Goal: Task Accomplishment & Management: Manage account settings

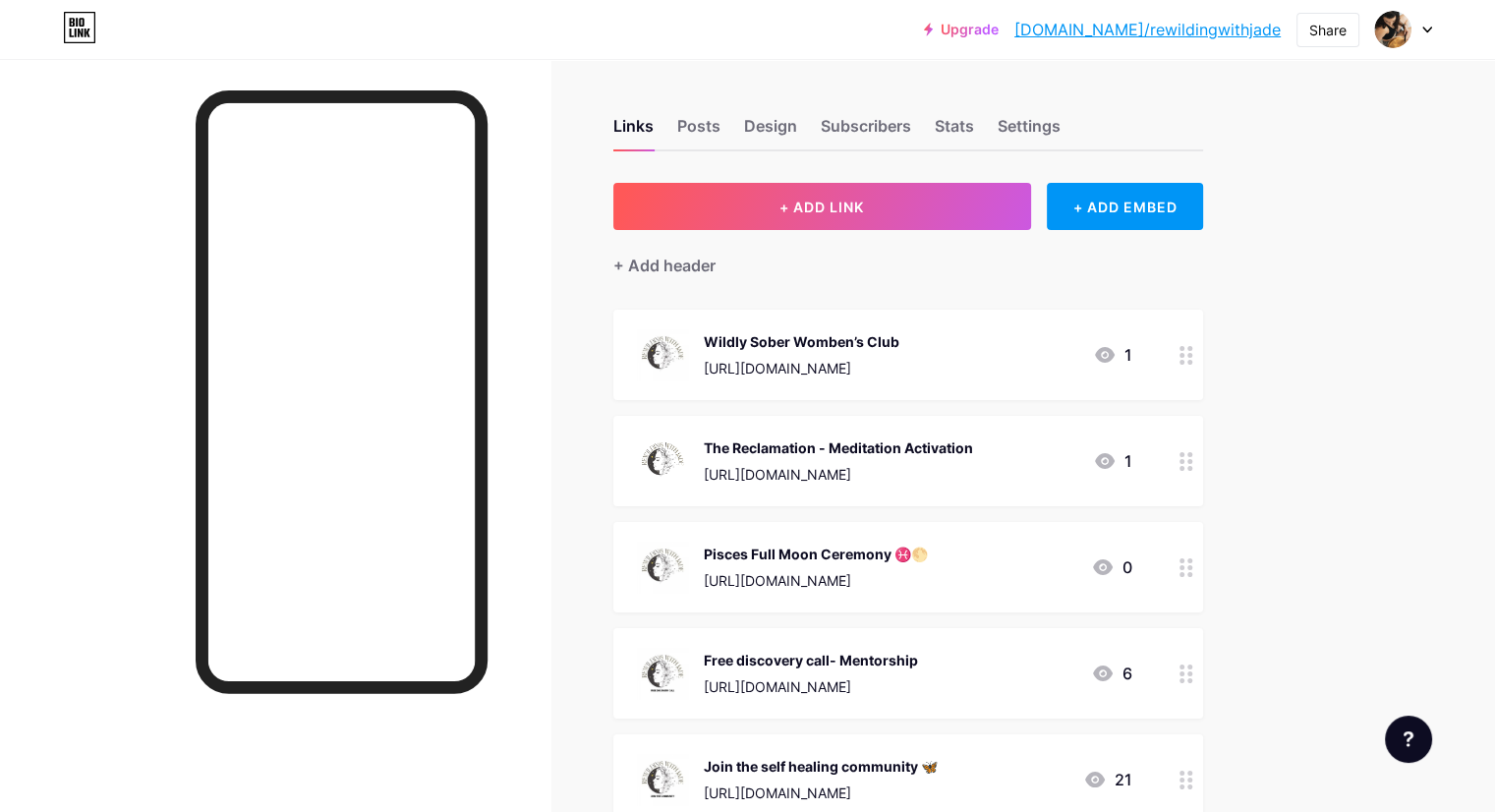
click at [1193, 567] on icon at bounding box center [1186, 567] width 14 height 19
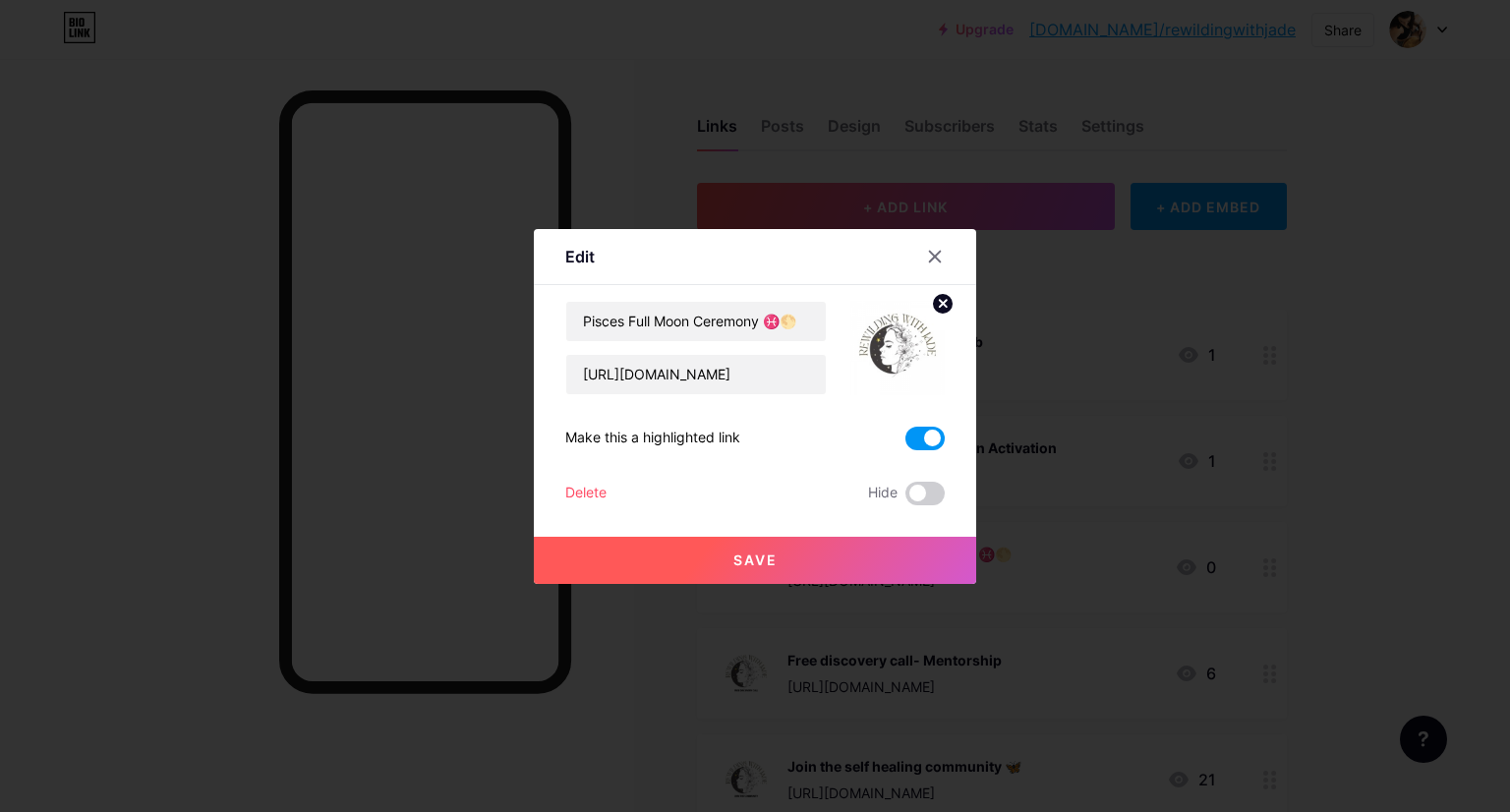
click at [592, 494] on div "Delete" at bounding box center [586, 493] width 41 height 24
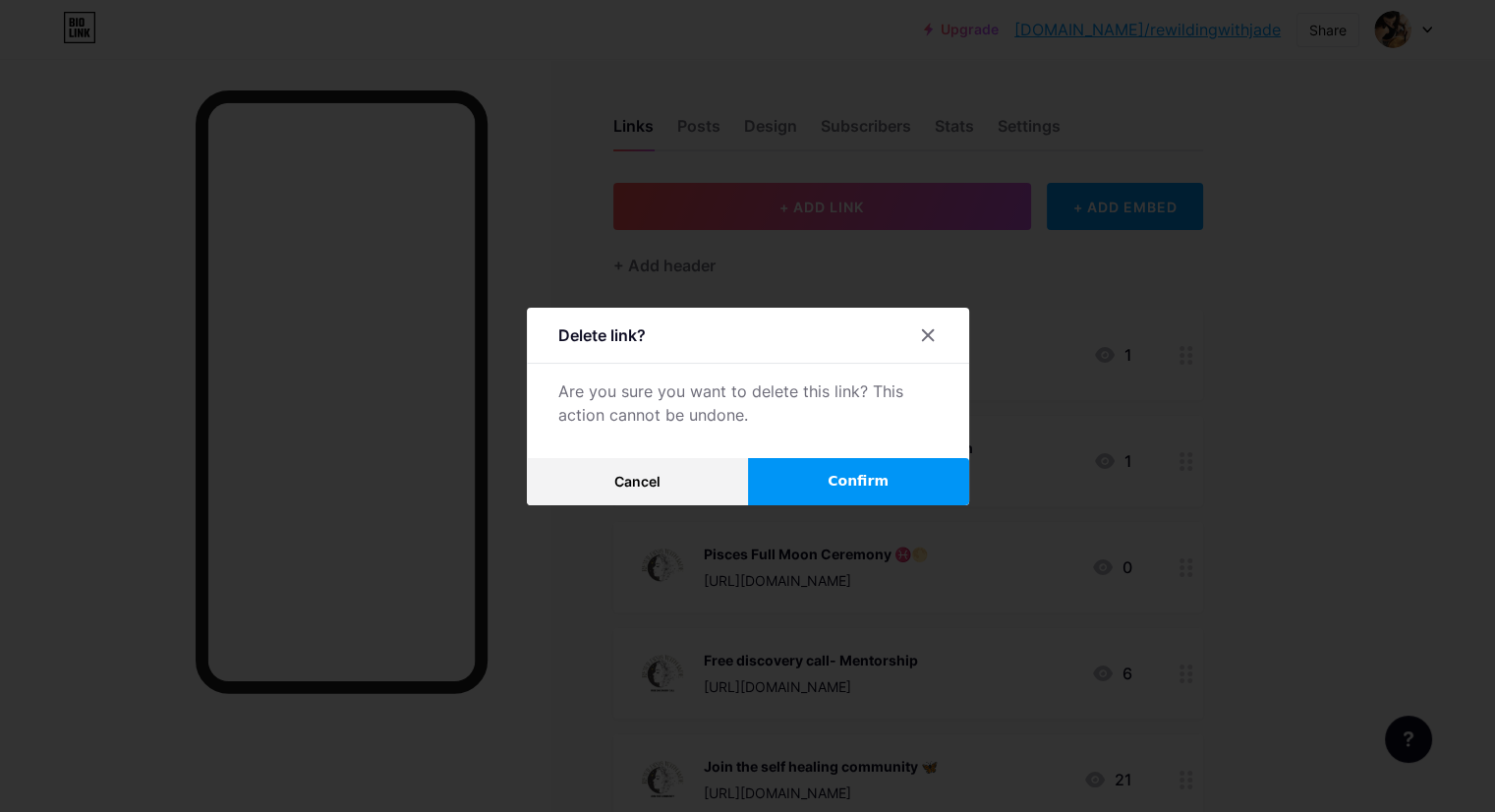
drag, startPoint x: 801, startPoint y: 469, endPoint x: 790, endPoint y: 475, distance: 12.5
click at [790, 475] on button "Confirm" at bounding box center [859, 481] width 221 height 47
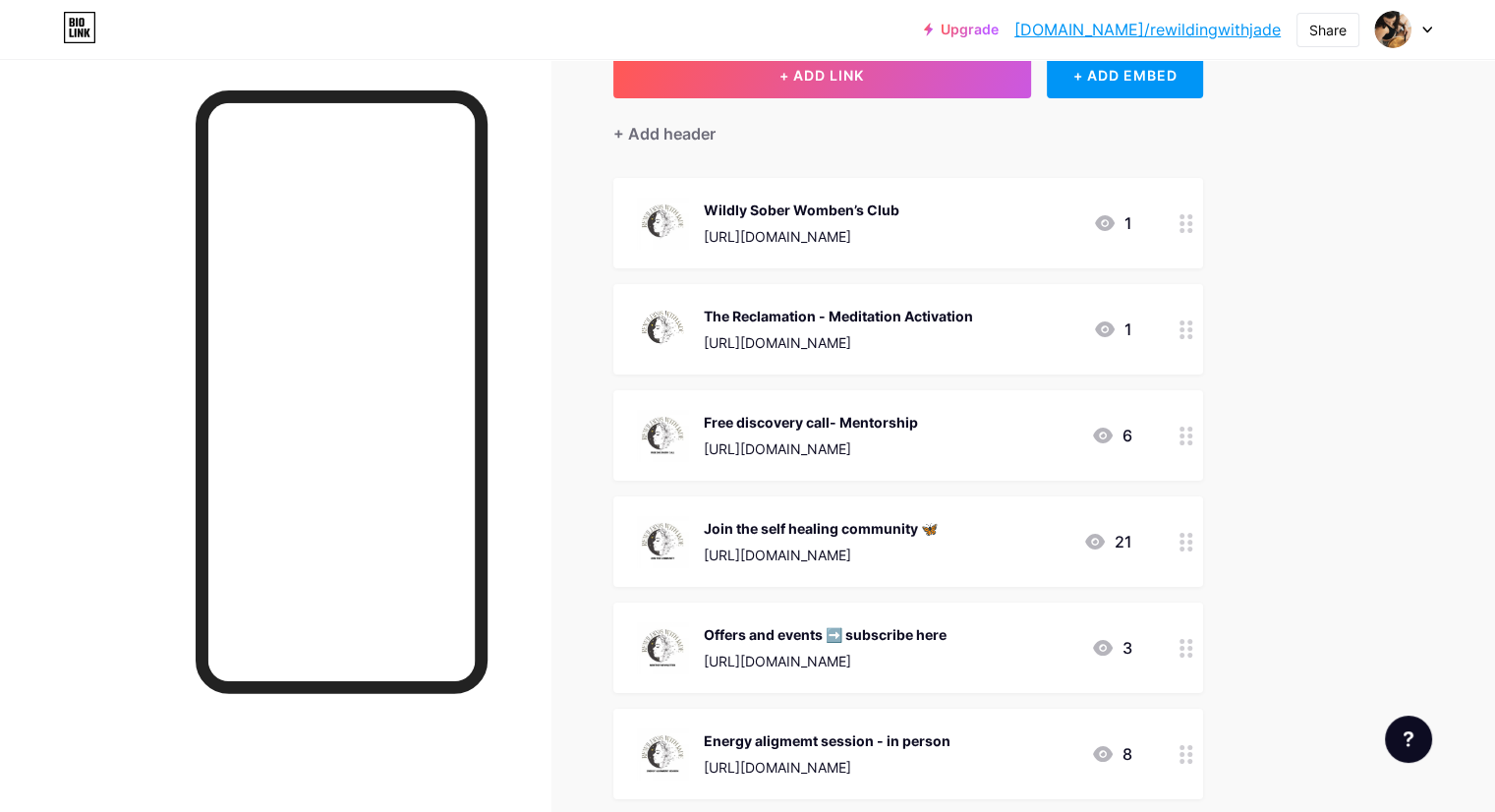
scroll to position [133, 0]
click at [1193, 544] on icon at bounding box center [1186, 540] width 14 height 19
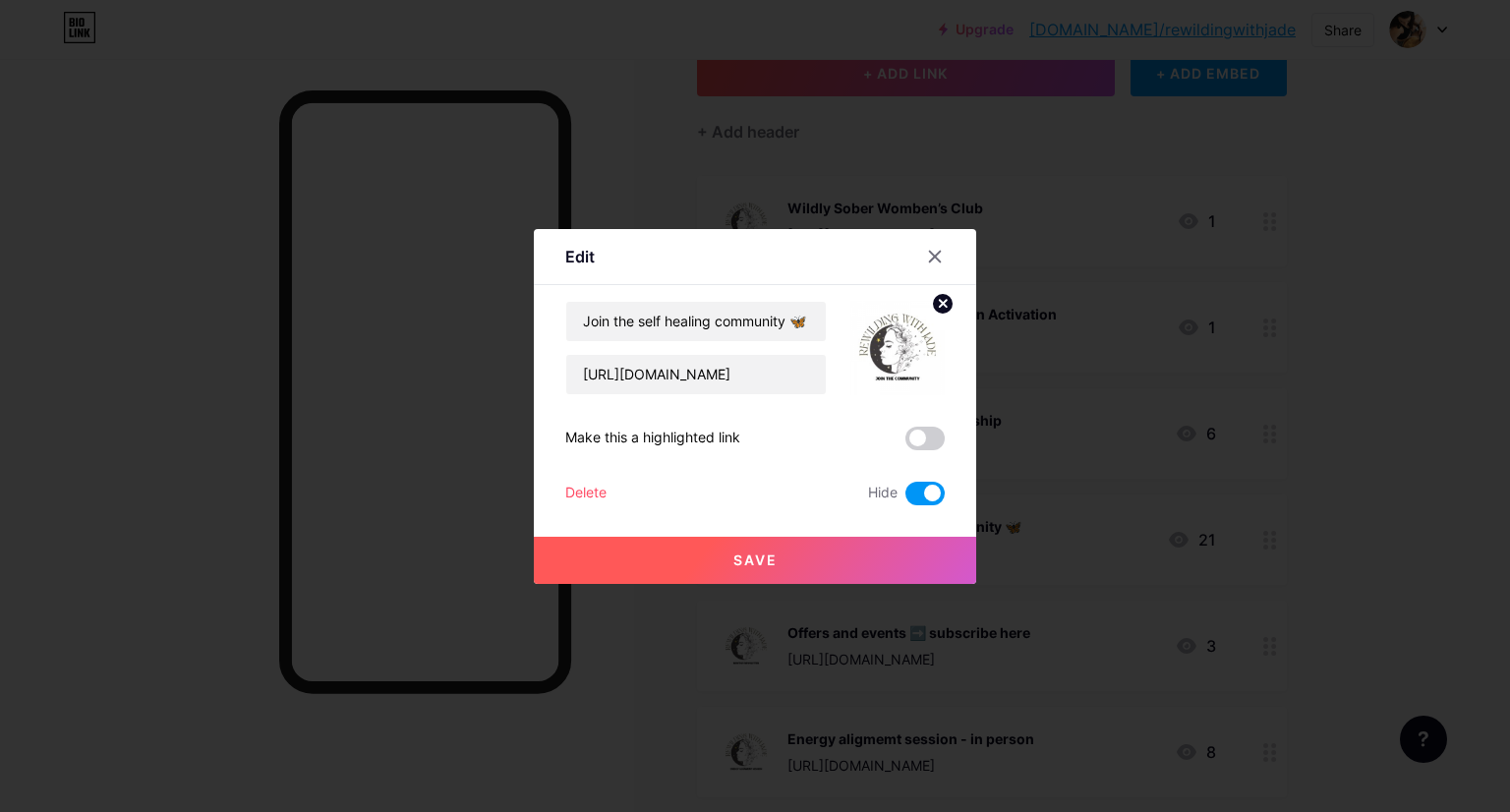
click at [588, 481] on div "Delete" at bounding box center [586, 493] width 41 height 24
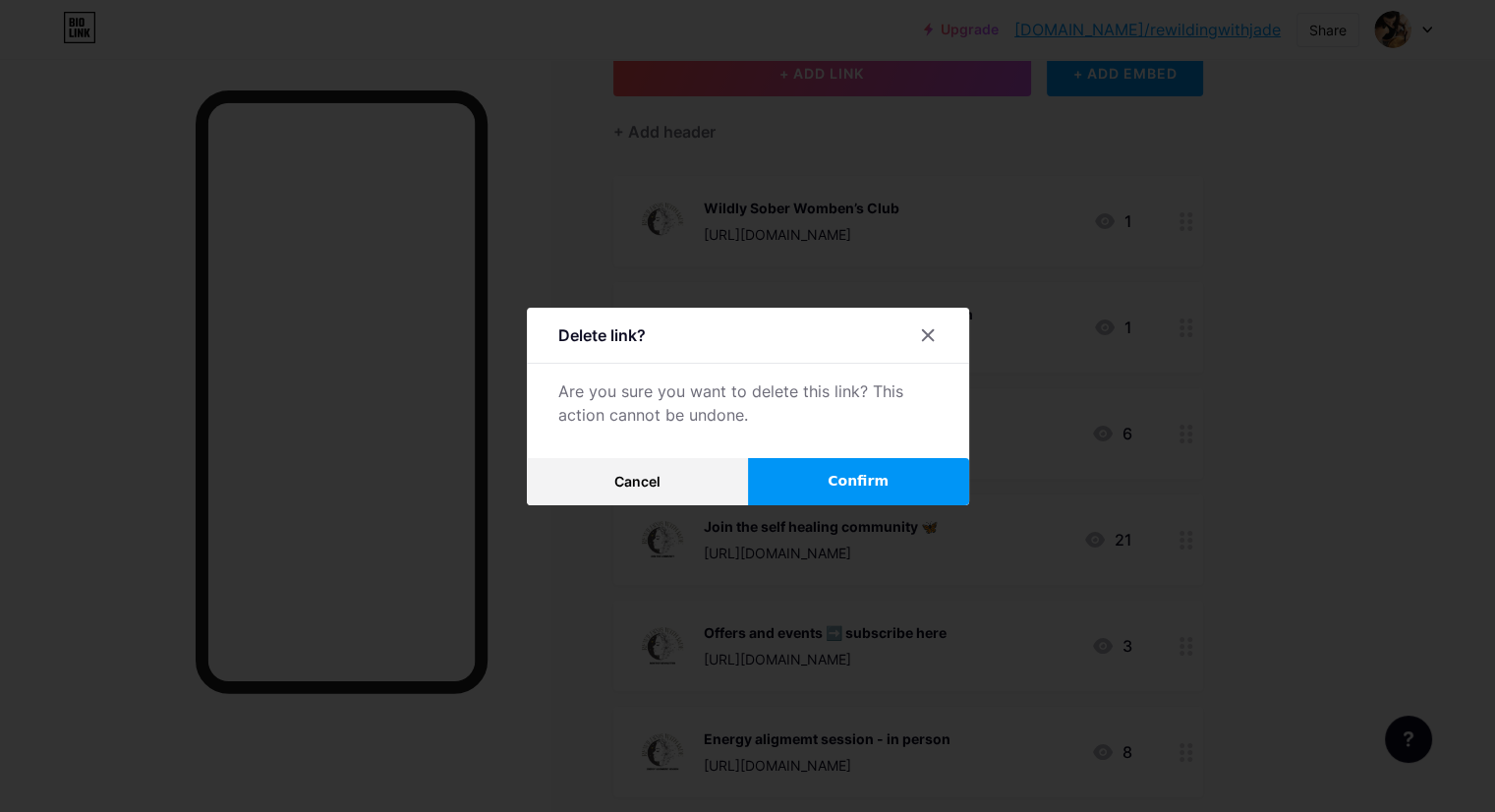
click at [804, 466] on button "Confirm" at bounding box center [859, 481] width 221 height 47
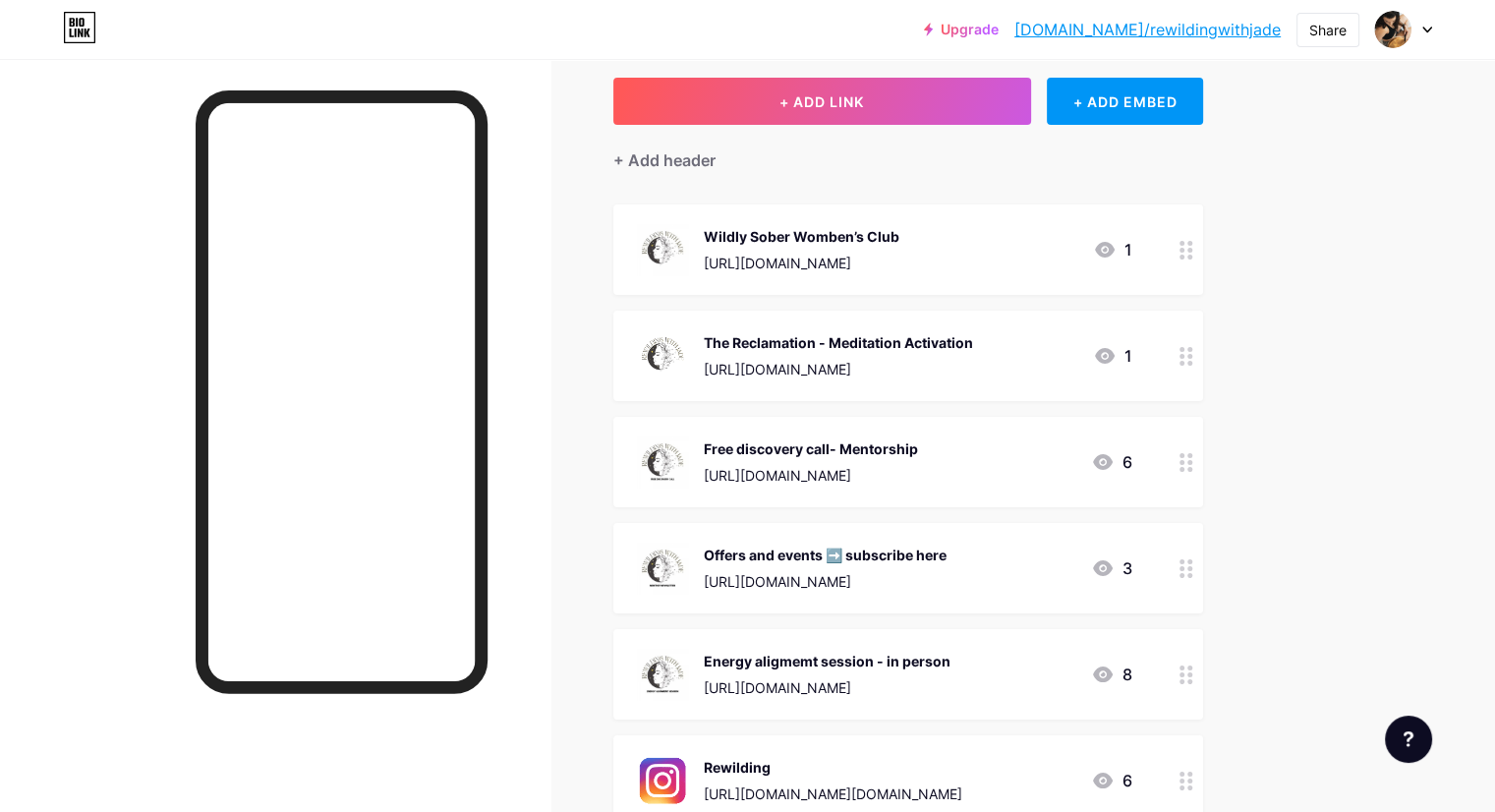
scroll to position [103, 0]
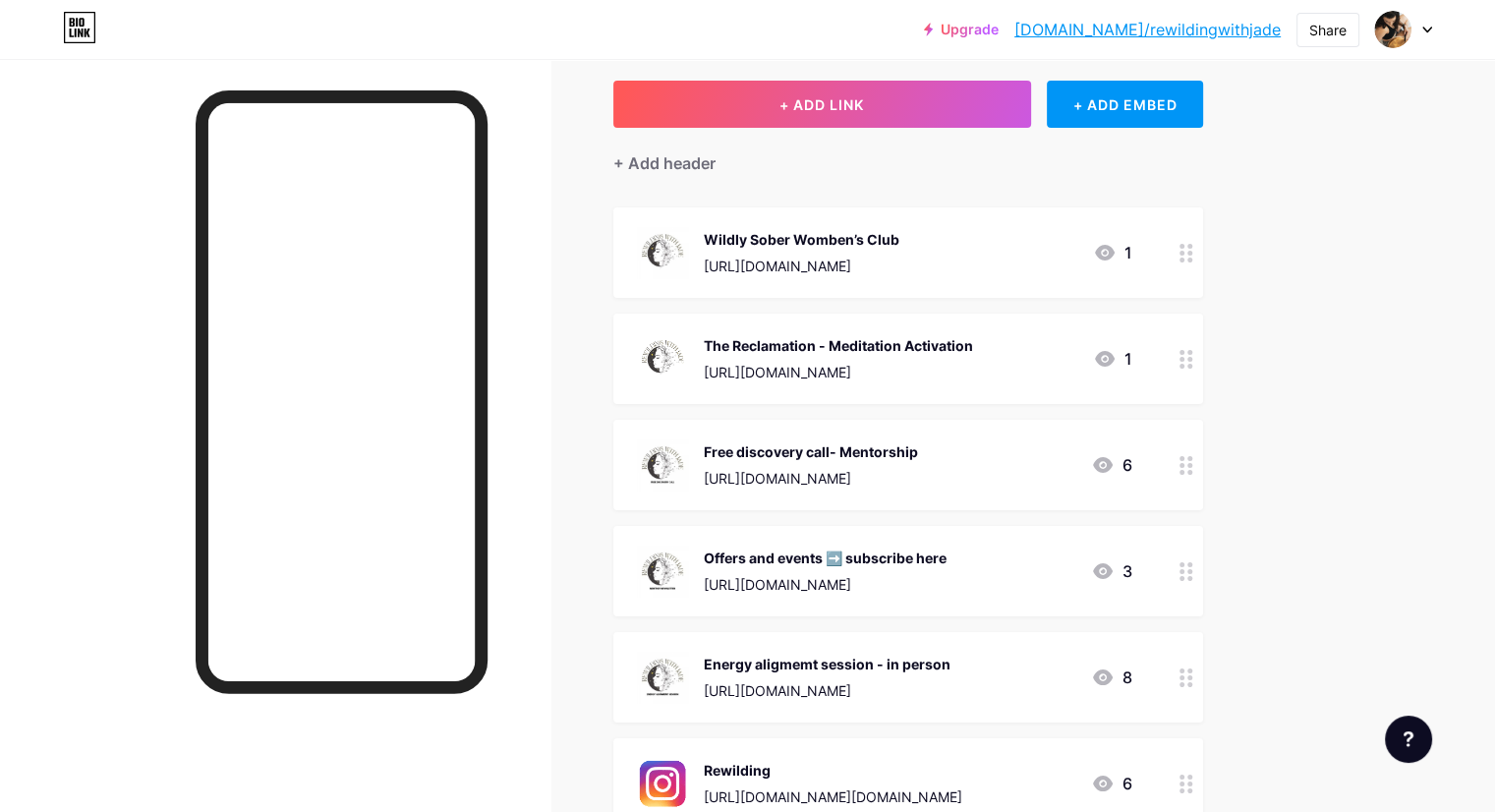
click at [1203, 450] on div at bounding box center [1186, 465] width 34 height 91
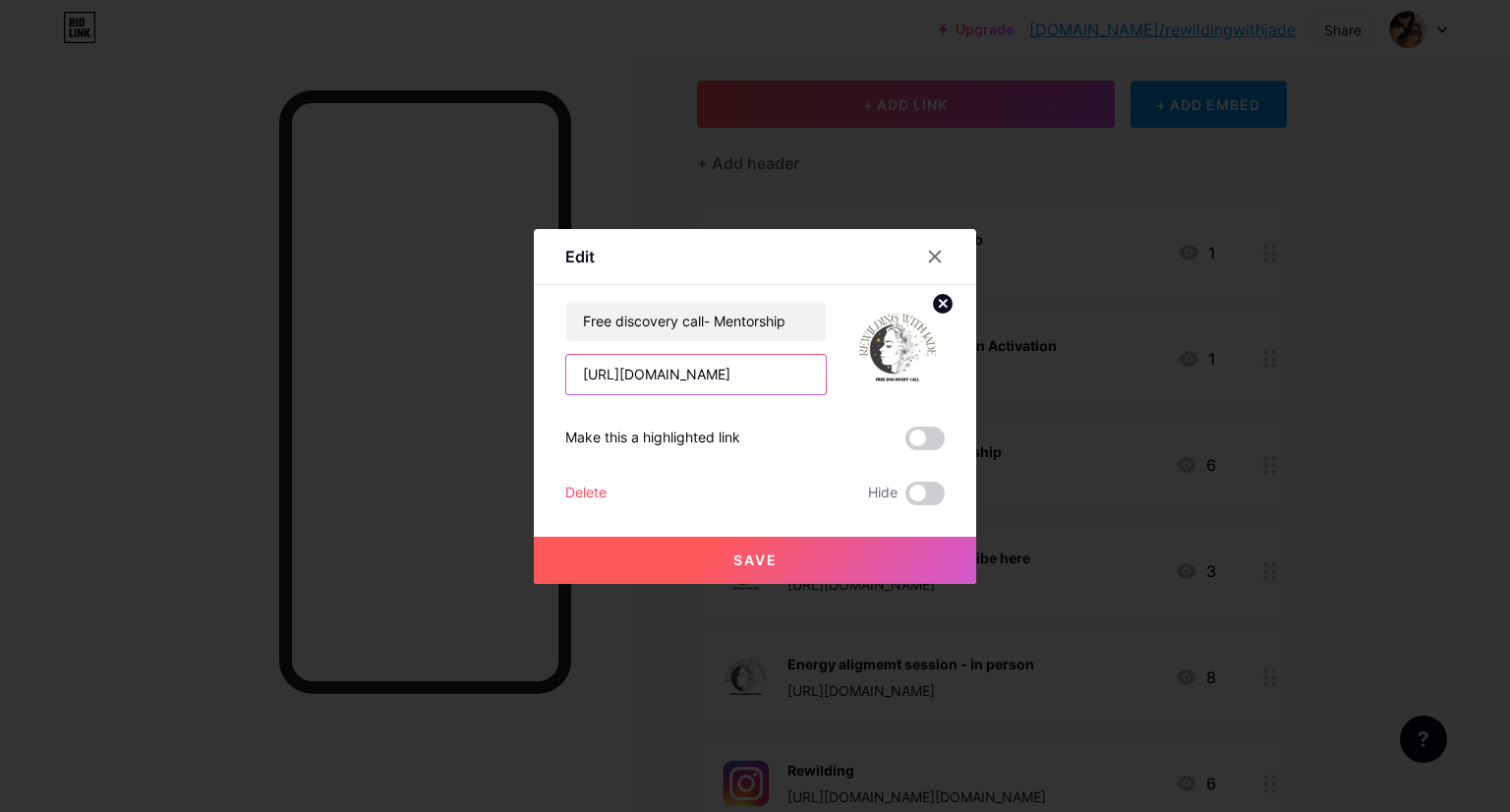
click at [782, 376] on input "https://rewildingwithjade.kit.com/5b801a2c5f" at bounding box center [696, 375] width 260 height 39
drag, startPoint x: 809, startPoint y: 371, endPoint x: 366, endPoint y: 386, distance: 443.3
click at [366, 386] on div "Edit Content YouTube Play YouTube video without leaving your page. ADD Vimeo Pl…" at bounding box center [755, 406] width 1510 height 812
type input "b"
paste input "[URL][DOMAIN_NAME]"
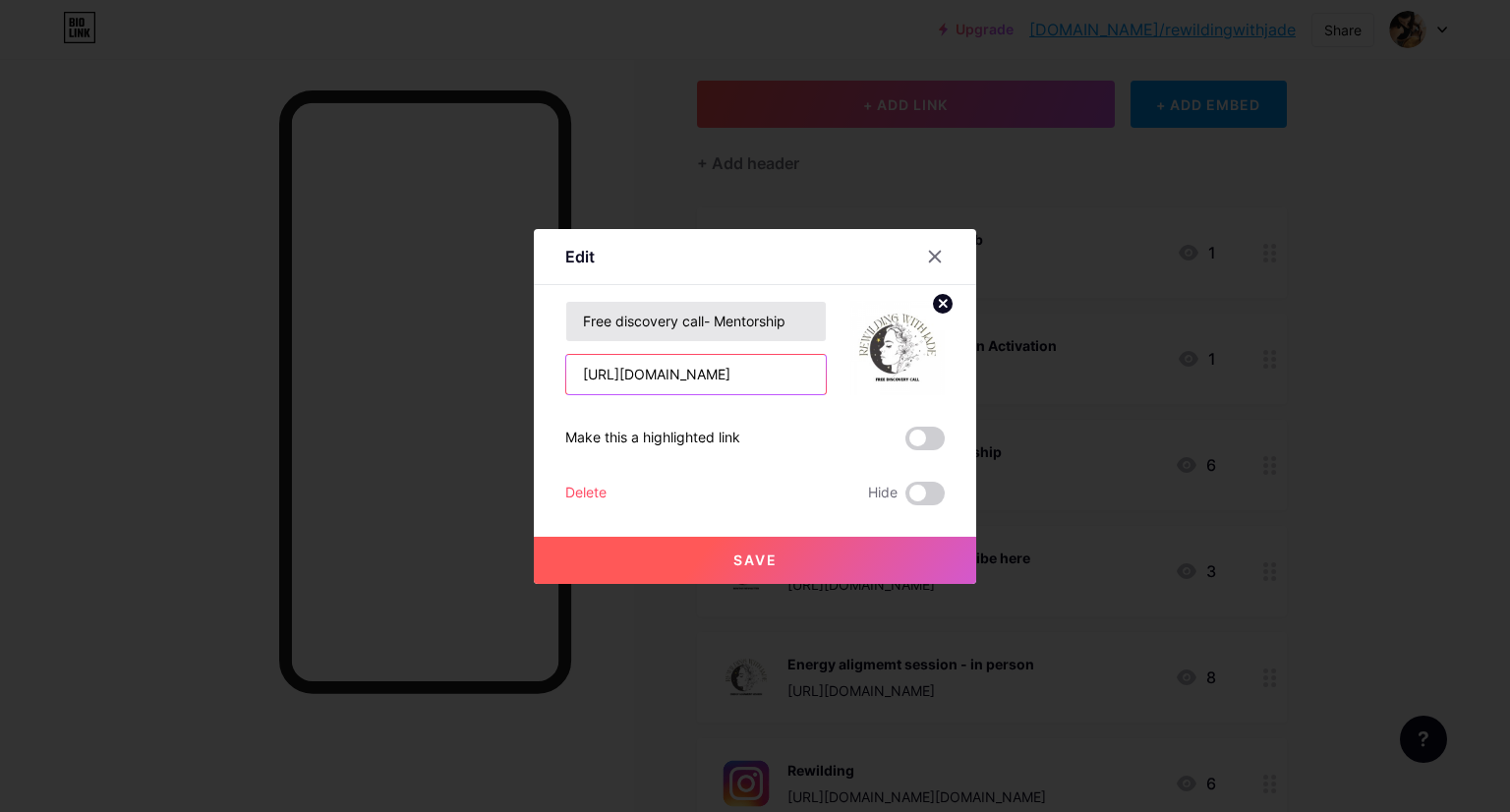
type input "[URL][DOMAIN_NAME]"
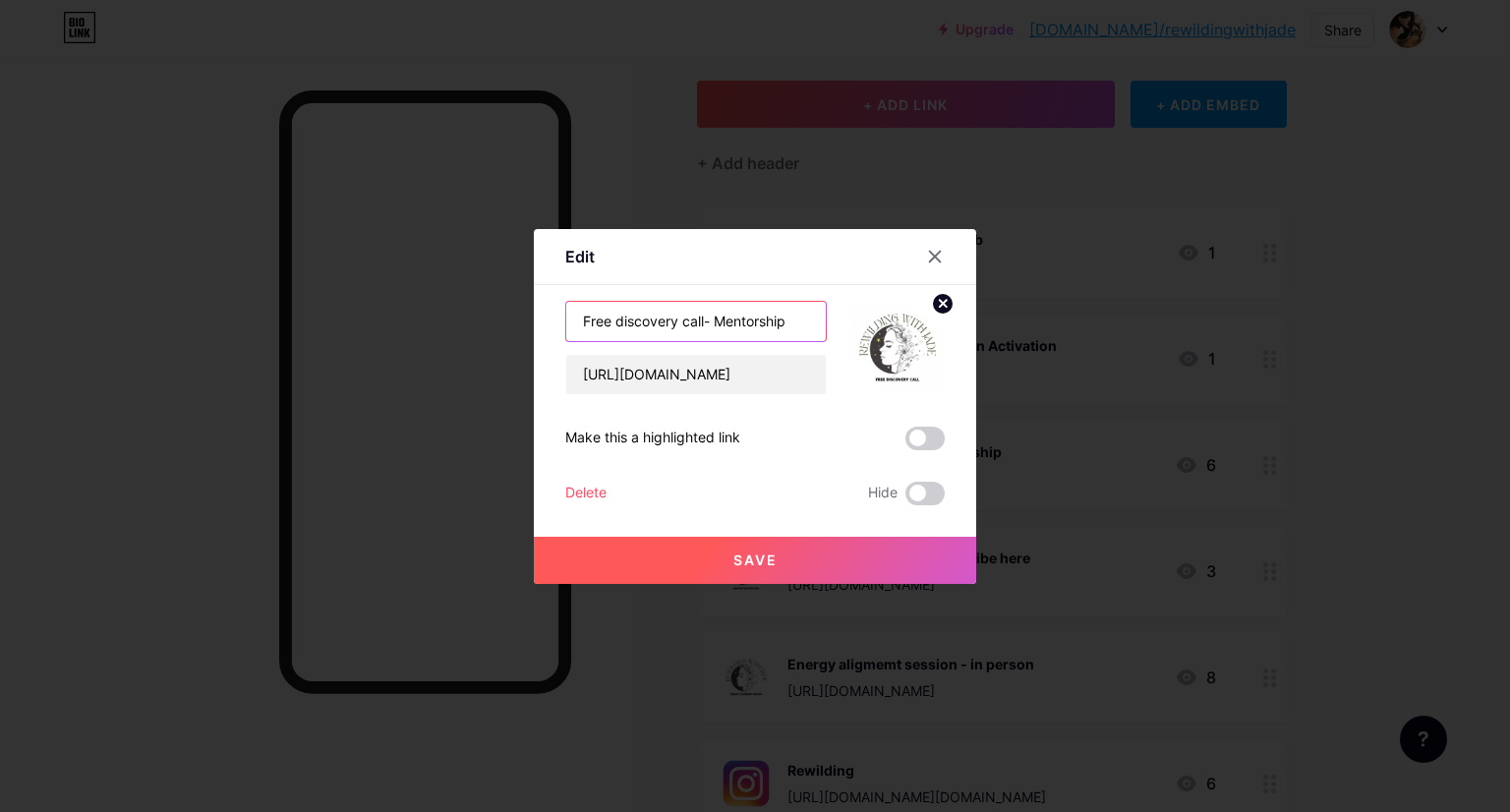
click at [794, 313] on input "Free discovery call- Mentorship" at bounding box center [696, 322] width 260 height 39
click at [709, 317] on input "Free discovery call- Mentorship" at bounding box center [696, 322] width 260 height 39
type input "1:1 Mentorship"
click at [760, 558] on span "Save" at bounding box center [755, 559] width 44 height 17
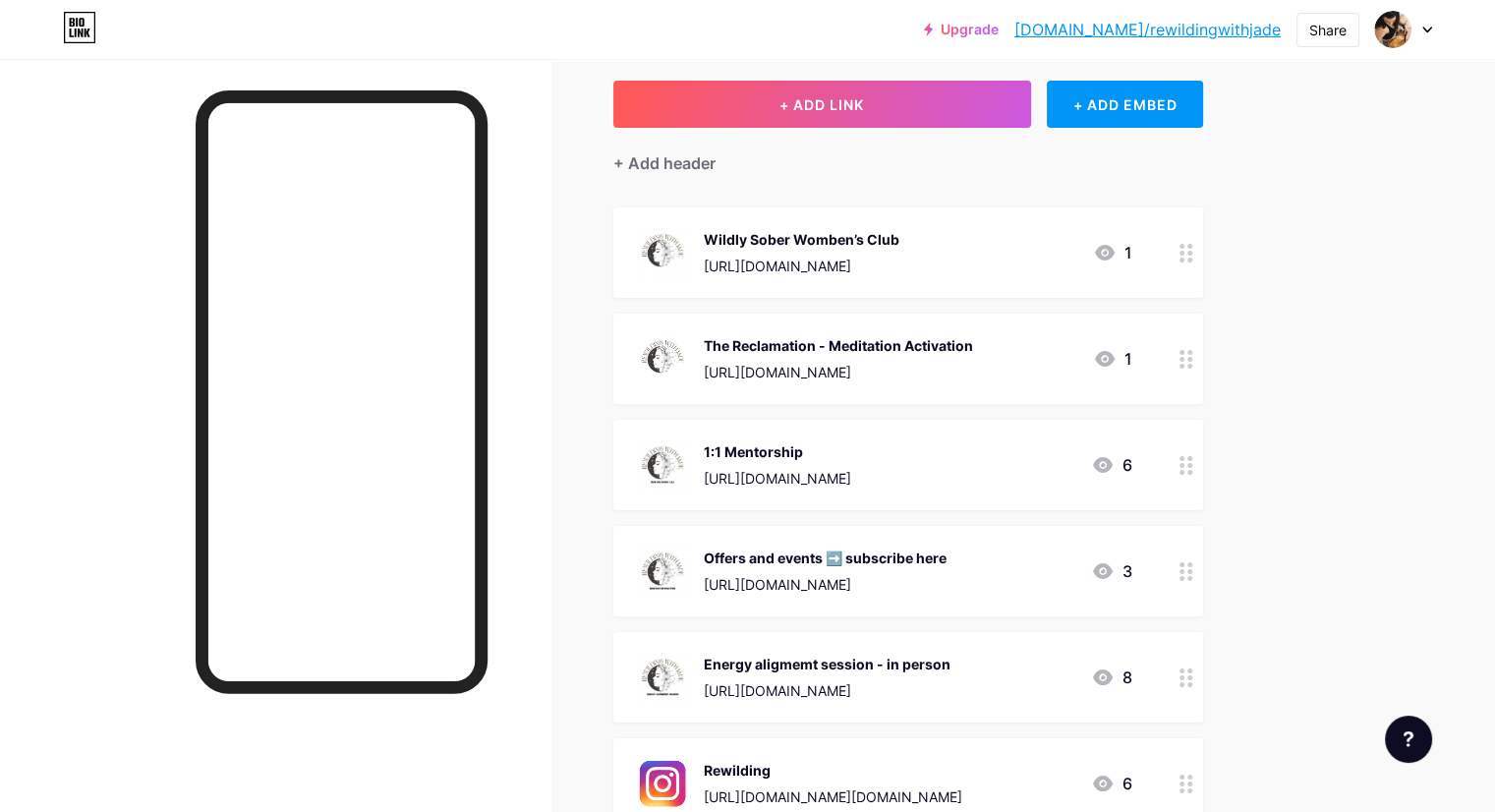
click at [1184, 359] on circle at bounding box center [1181, 359] width 5 height 5
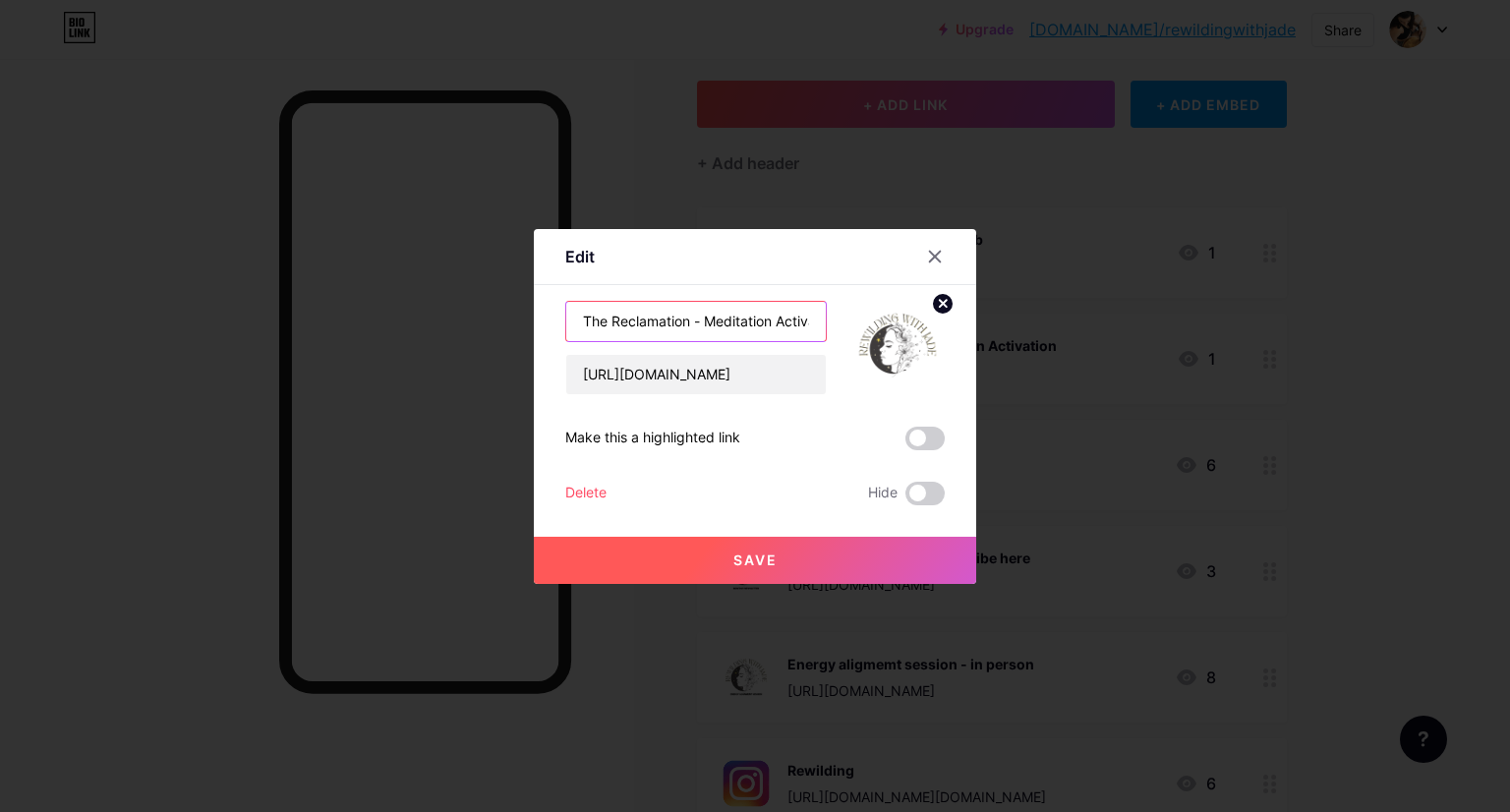
click at [701, 320] on input "The Reclamation - Meditation Activation" at bounding box center [696, 322] width 260 height 39
click at [691, 322] on input "The Reclamation - FREE Meditation Activation" at bounding box center [696, 322] width 260 height 39
type input "Awaken your wild woman - FREE Meditation Activation"
click at [760, 555] on span "Save" at bounding box center [755, 559] width 44 height 17
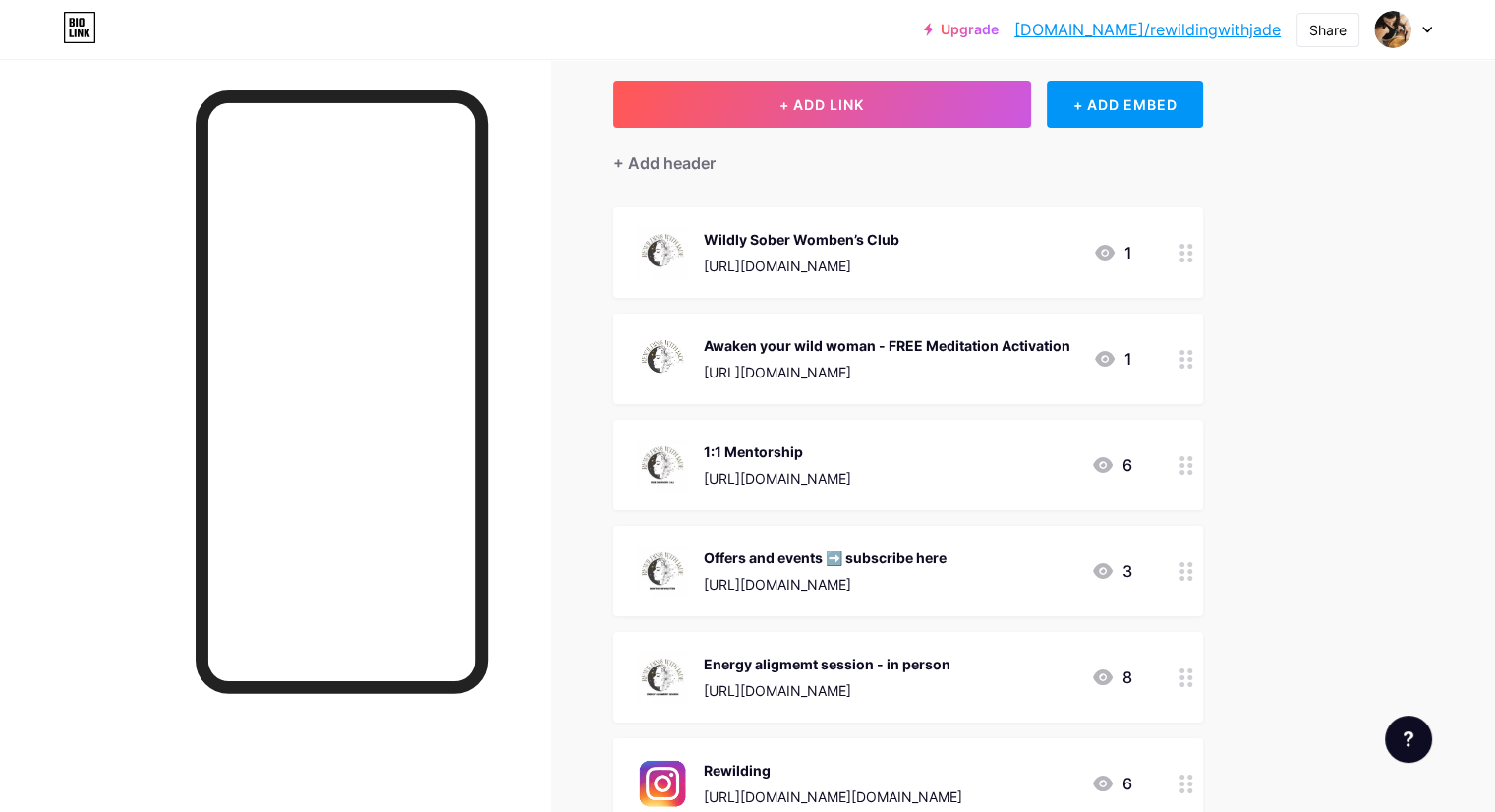
click at [1203, 362] on div at bounding box center [1186, 359] width 34 height 91
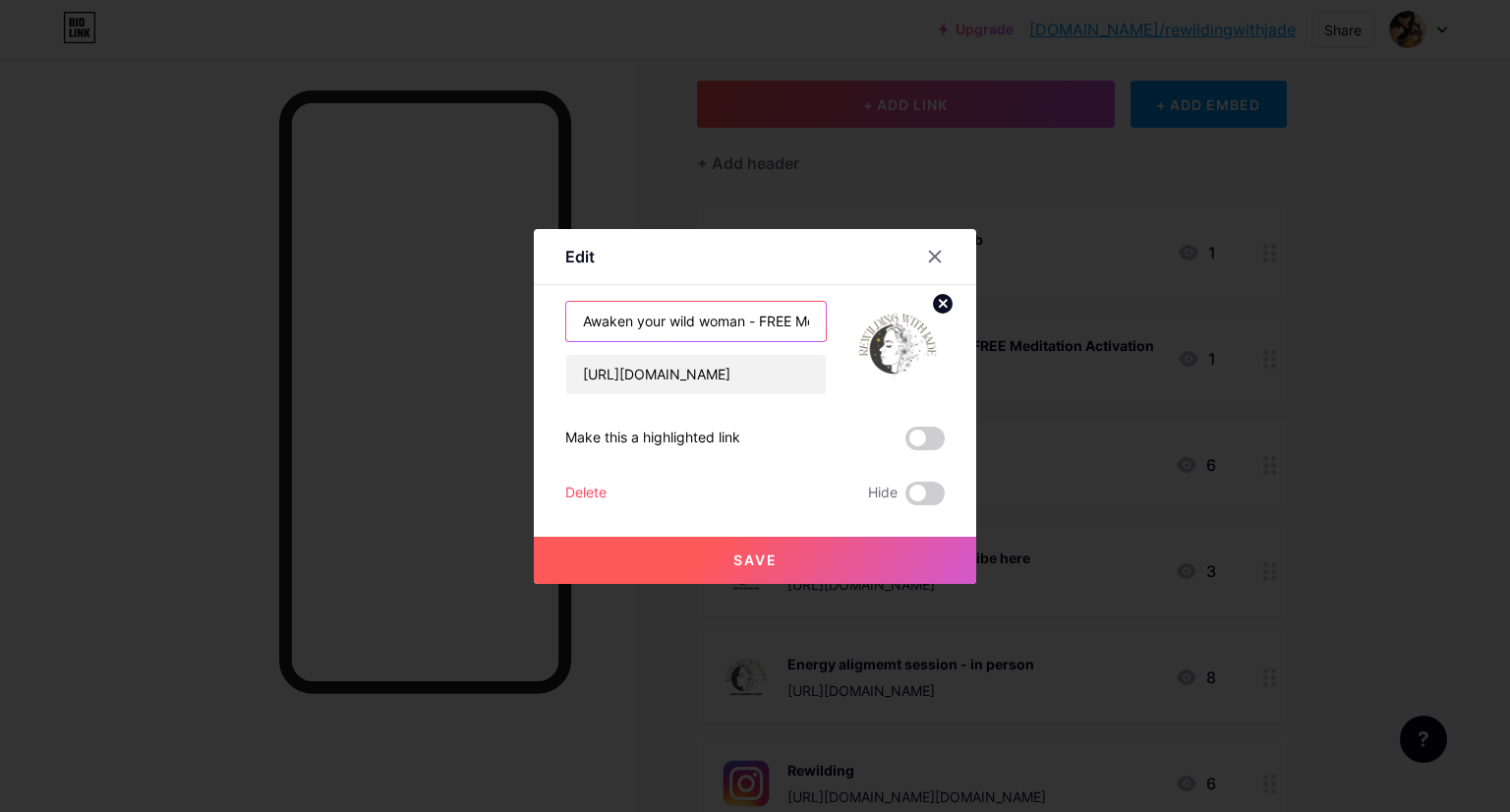
click at [733, 320] on input "Awaken your wild woman - FREE Meditation Activation" at bounding box center [696, 322] width 260 height 39
type input "Awaken your wild womban - FREE Meditation Activation"
click at [751, 552] on span "Save" at bounding box center [755, 559] width 44 height 17
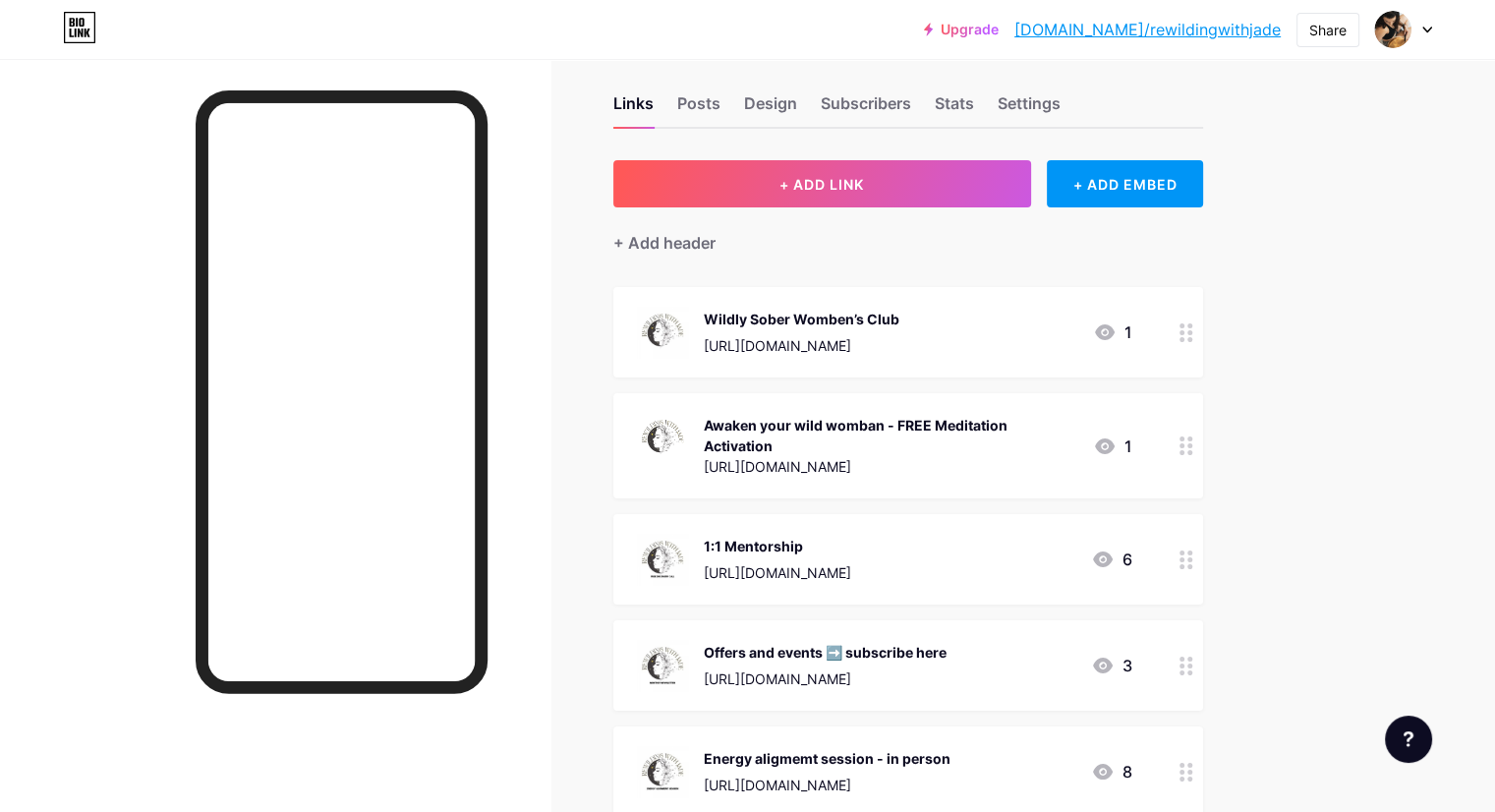
scroll to position [0, 0]
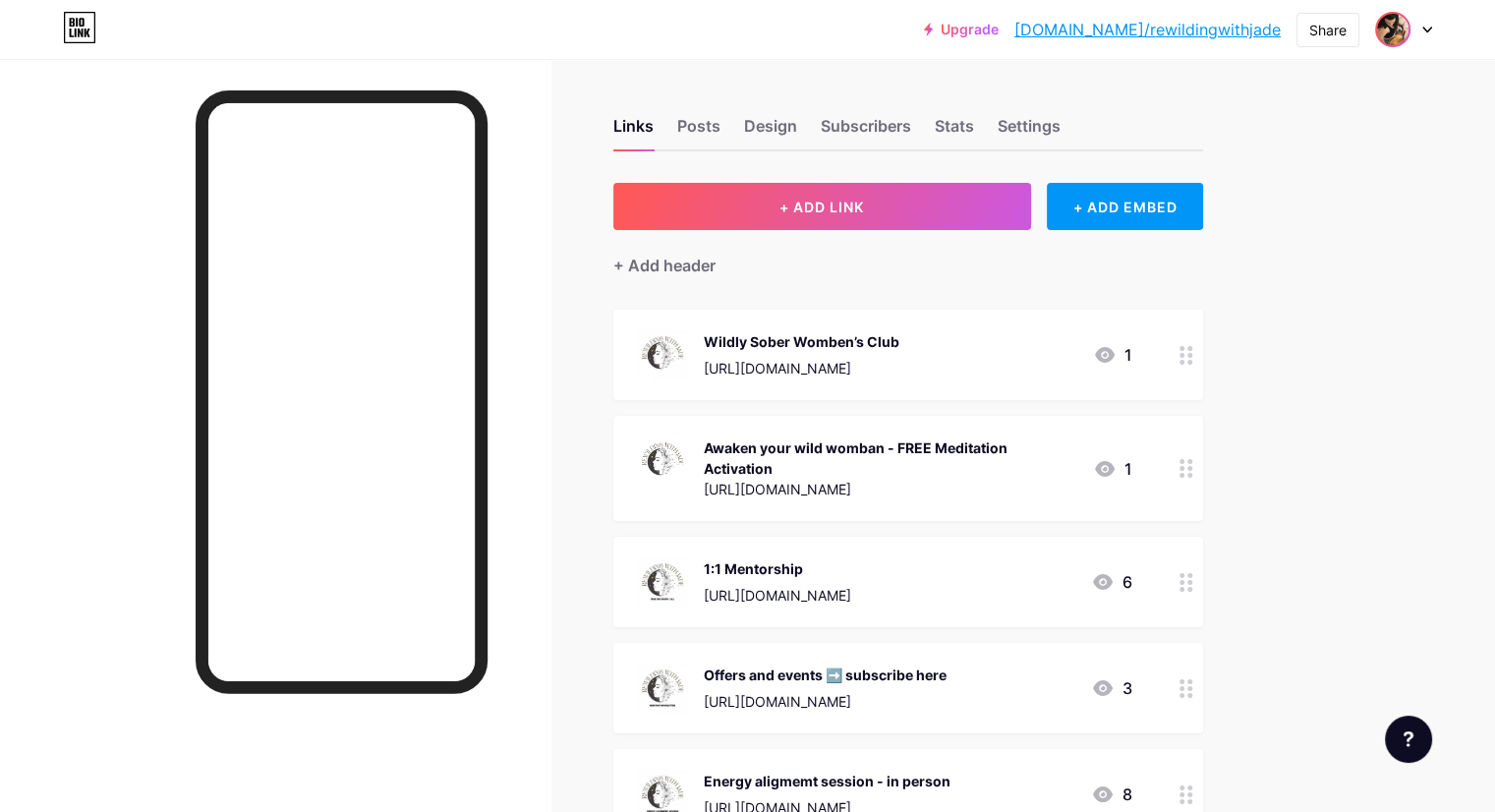
click at [1398, 34] on img at bounding box center [1392, 30] width 32 height 32
click at [1219, 124] on img at bounding box center [1219, 127] width 32 height 32
click at [1061, 128] on div "Settings" at bounding box center [1029, 132] width 63 height 36
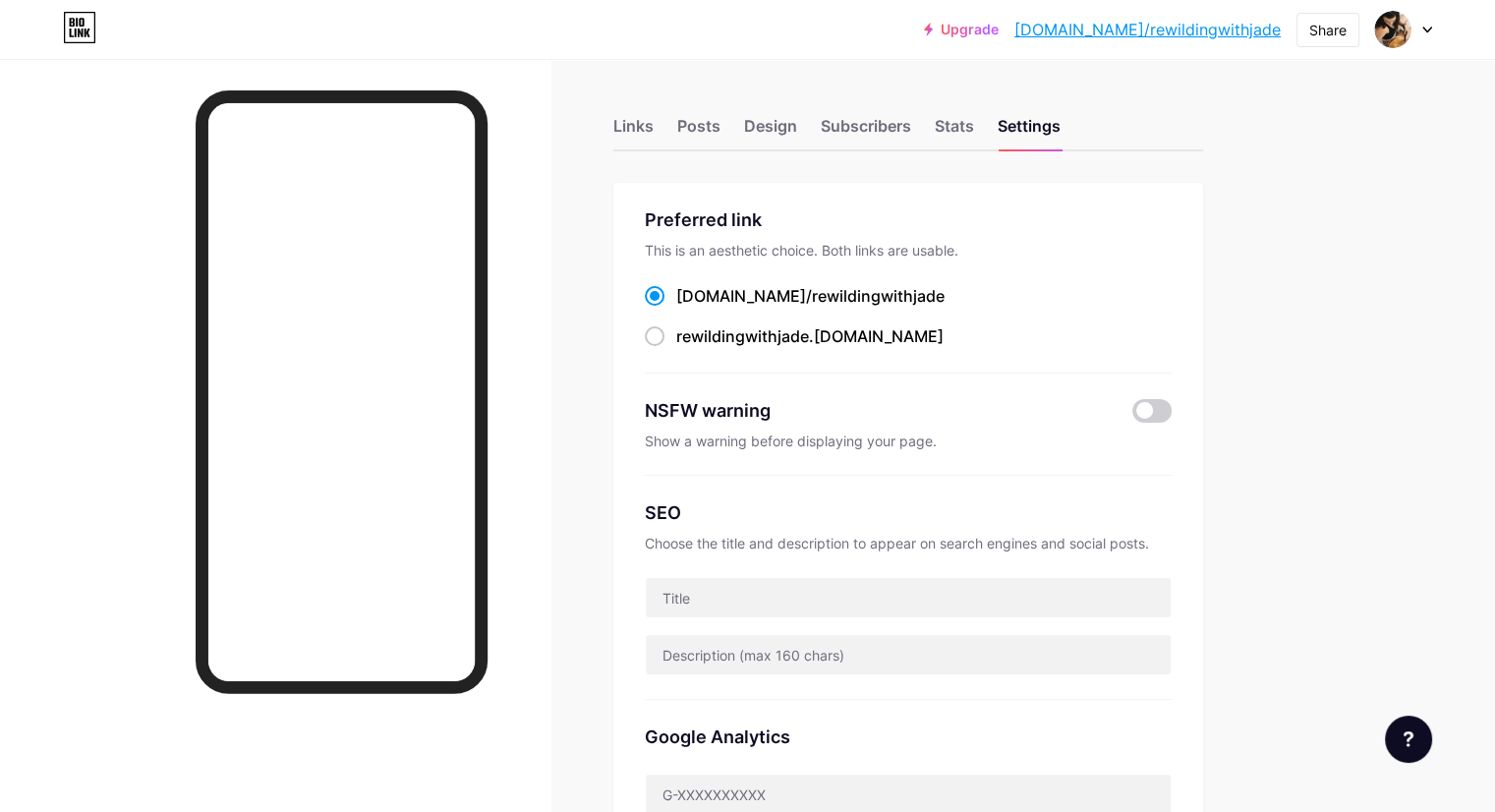
click at [1423, 31] on icon at bounding box center [1427, 30] width 10 height 7
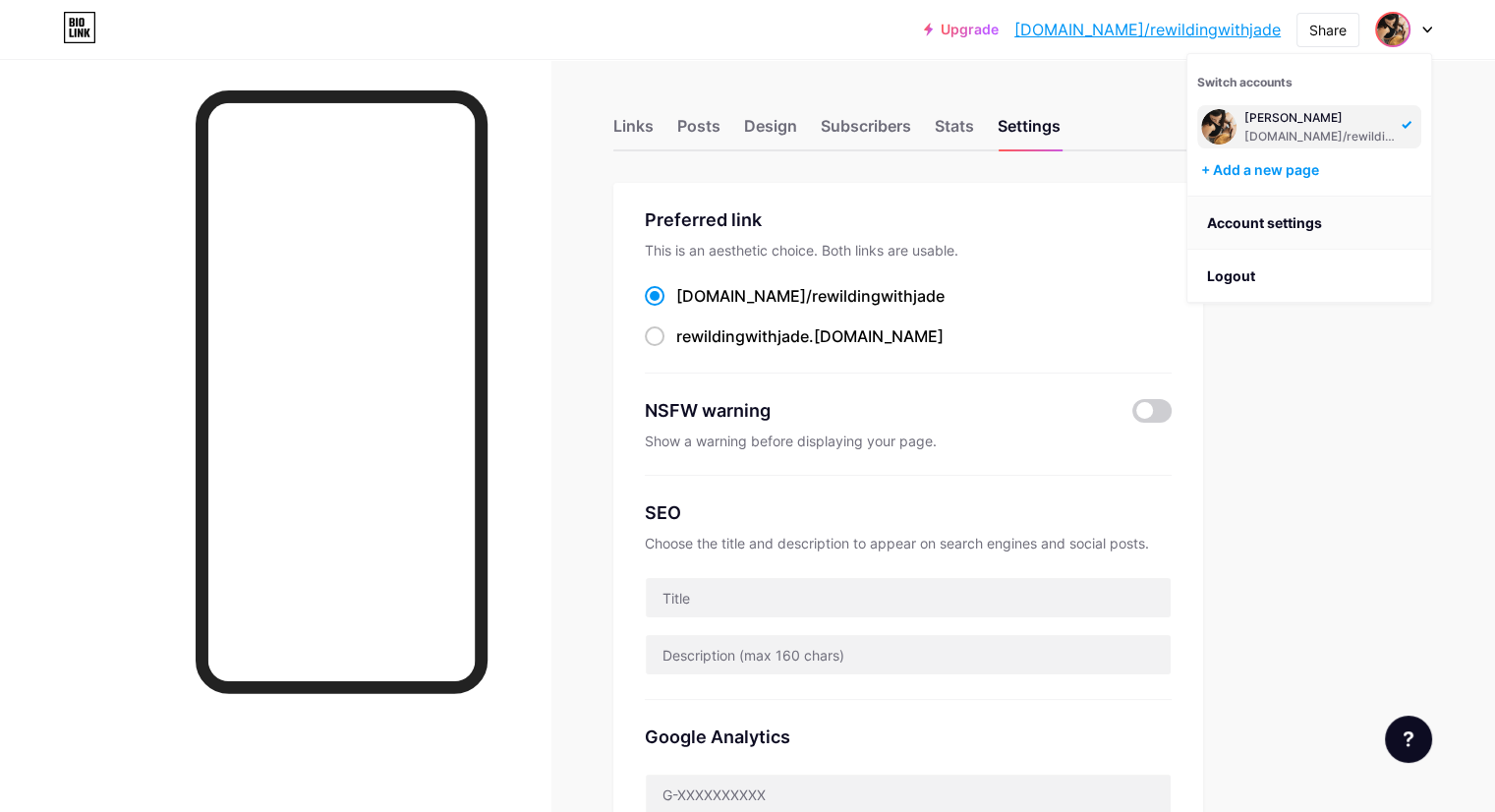
click at [1295, 217] on link "Account settings" at bounding box center [1308, 223] width 244 height 53
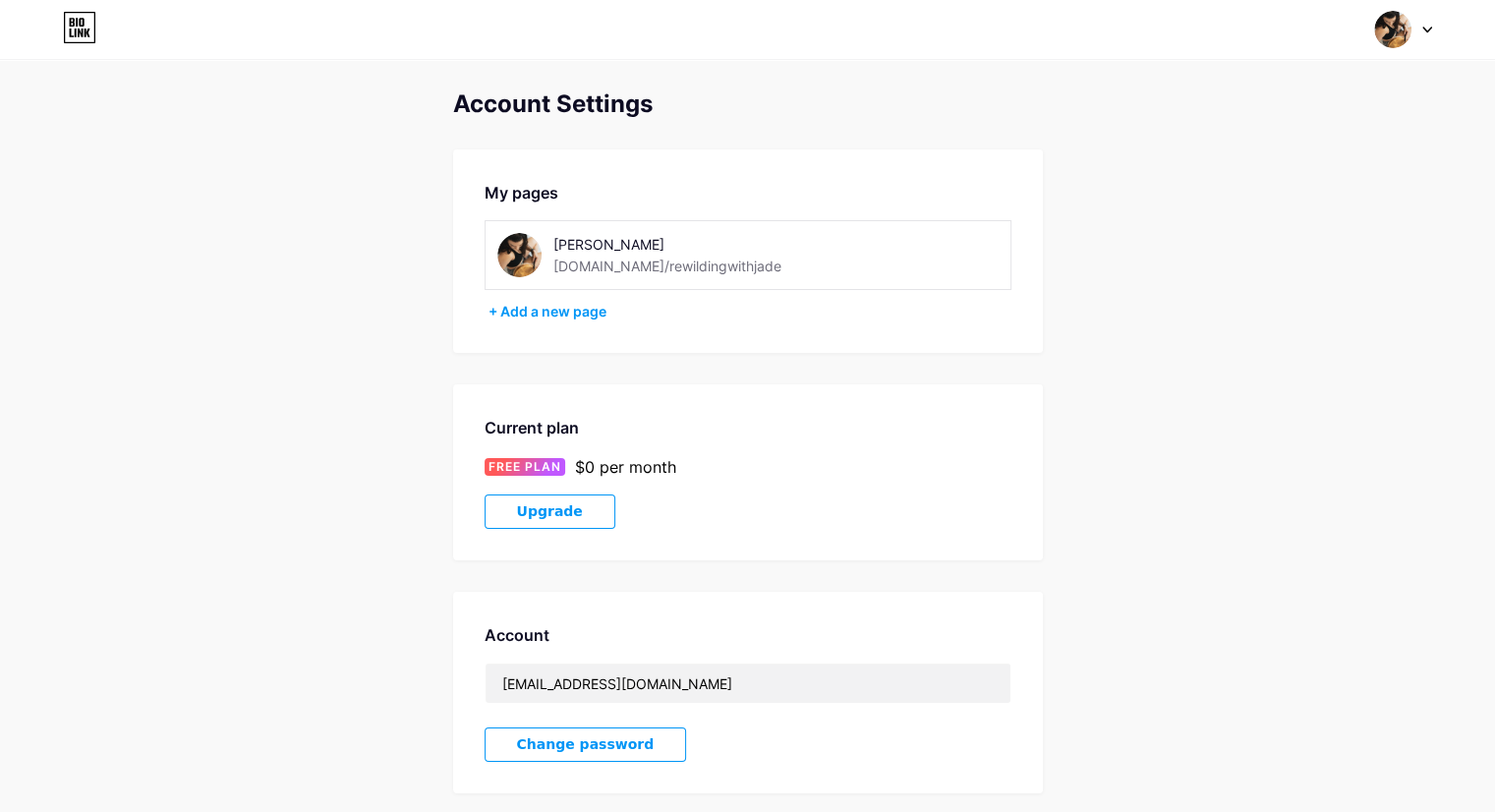
click at [520, 251] on img at bounding box center [519, 255] width 44 height 44
click at [1423, 20] on div at bounding box center [1403, 30] width 57 height 36
click at [1223, 222] on link "Dashboard" at bounding box center [1308, 223] width 244 height 53
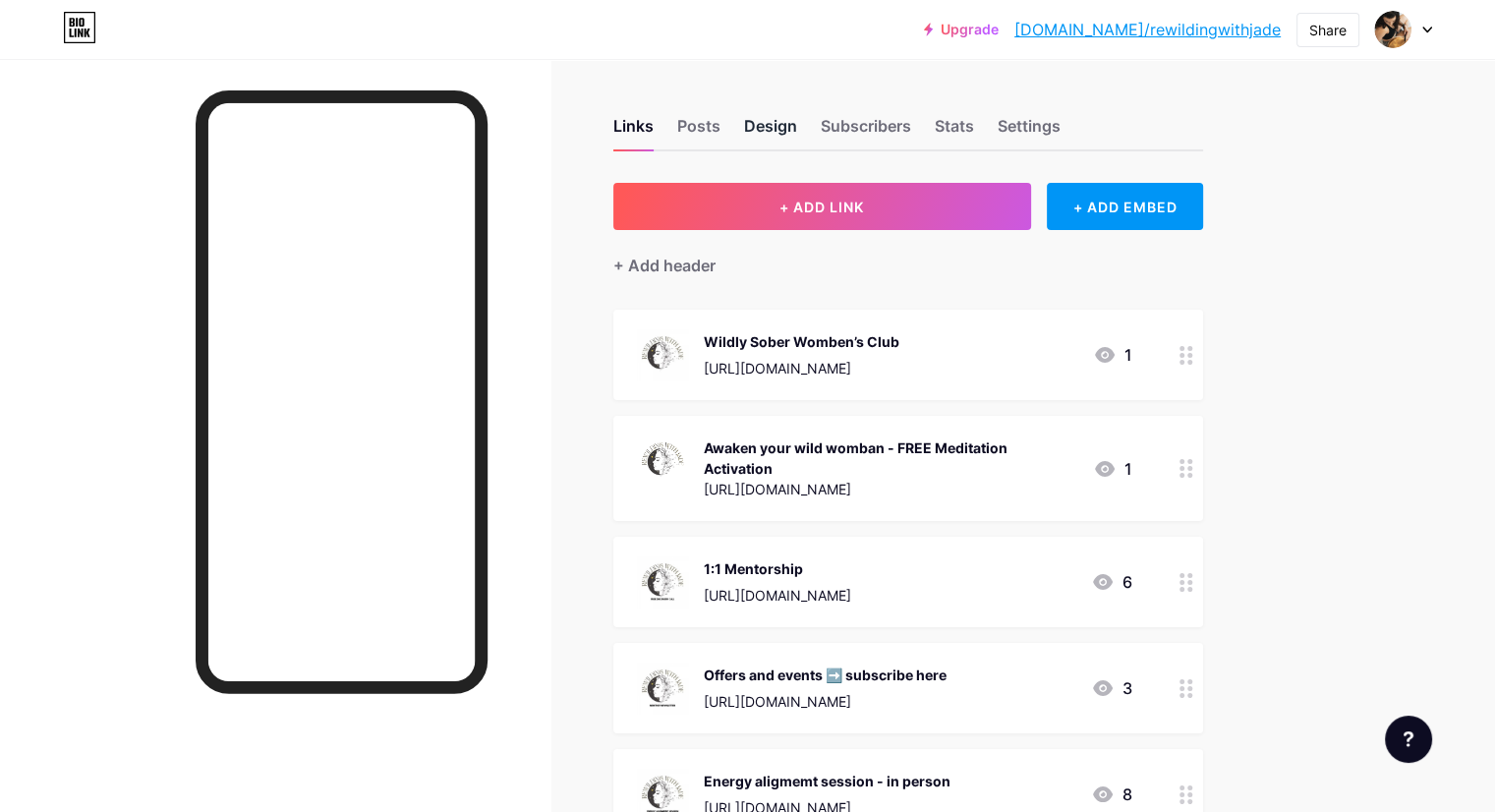
click at [797, 119] on div "Design" at bounding box center [771, 132] width 53 height 36
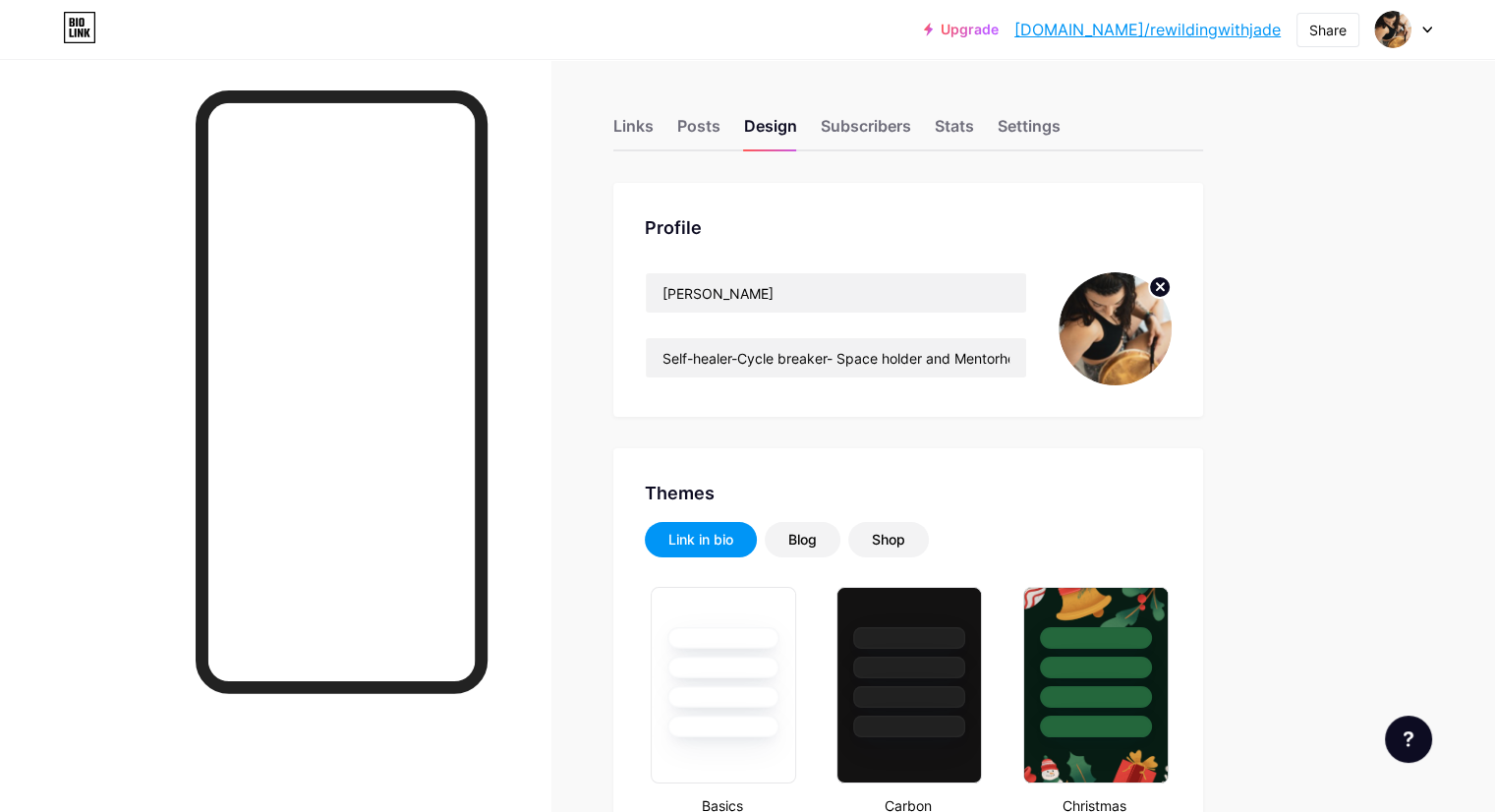
type input "#ffffff"
type input "#000000"
click at [1170, 286] on circle at bounding box center [1159, 287] width 22 height 22
type input "Self-healer-Cycle breaker- Space holder and Mentorhelping party girls go from p…"
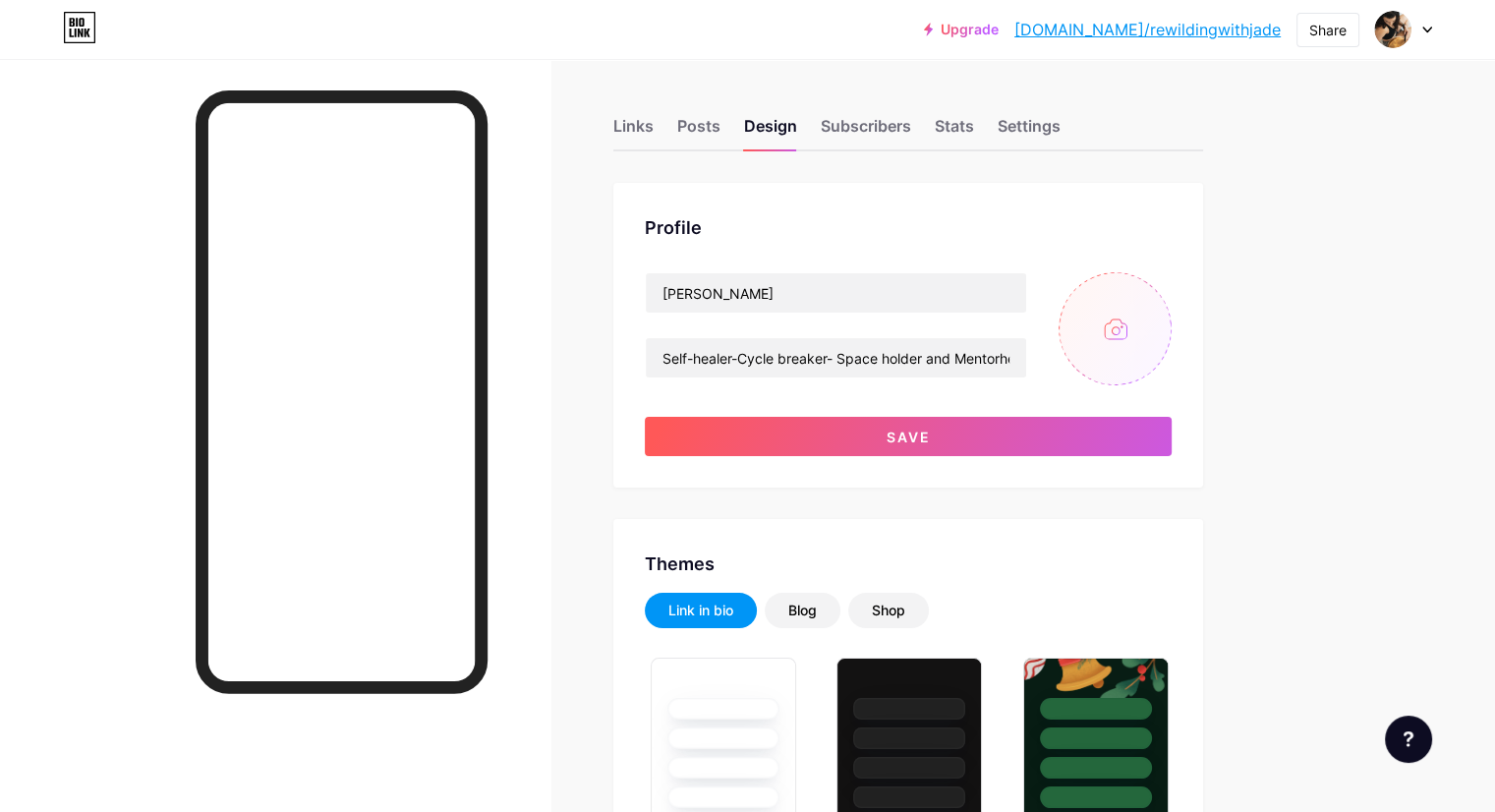
click at [1171, 321] on input "file" at bounding box center [1115, 329] width 113 height 113
type input "C:\fakepath\IMG_8001_jpg.jpg"
type input "Self-healer-Cycle breaker- Space holder and Mentorhelping party girls go from p…"
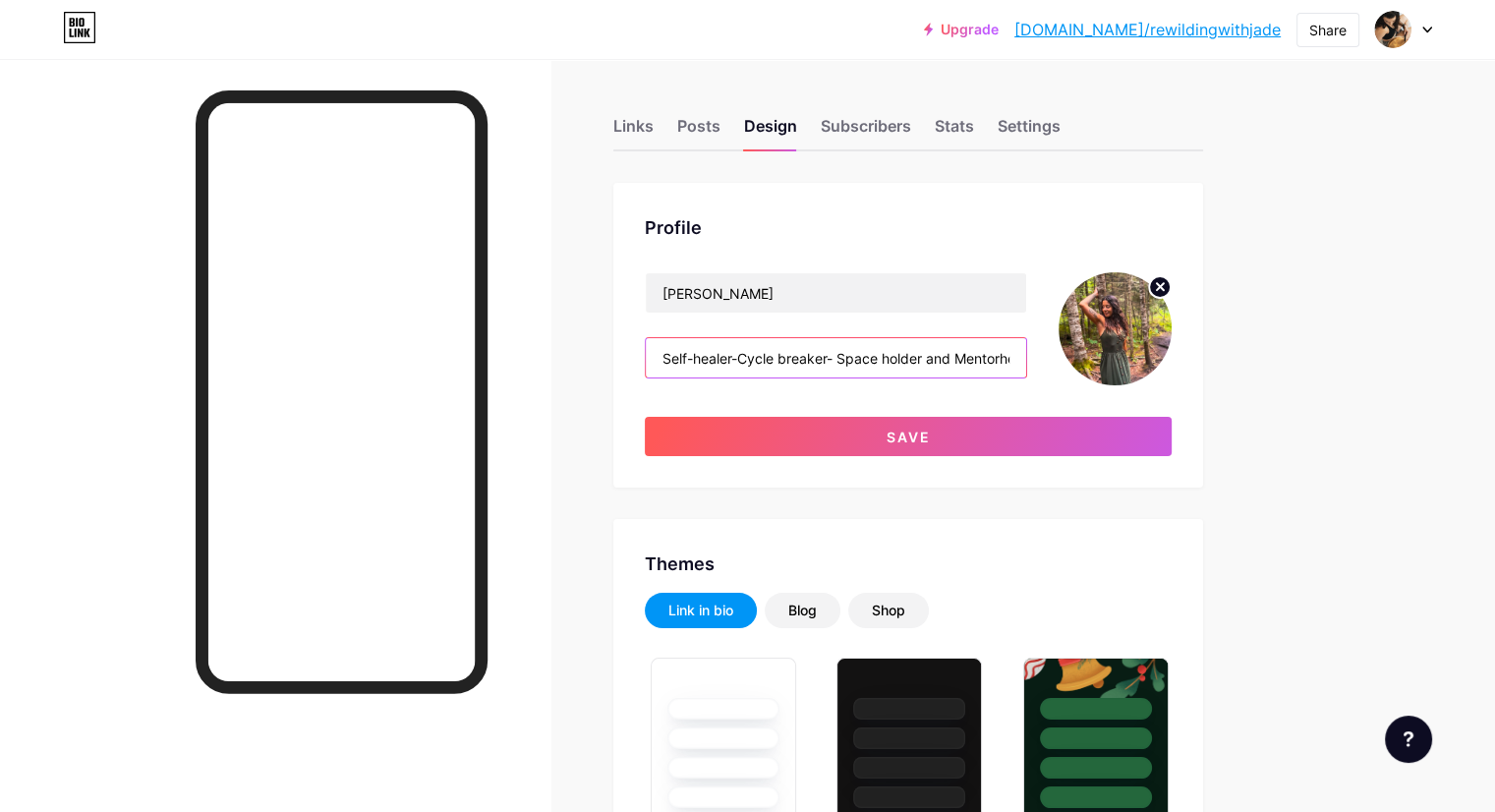
click at [924, 349] on input "Self-healer-Cycle breaker- Space holder and Mentorhelping party girls go from p…" at bounding box center [835, 358] width 380 height 39
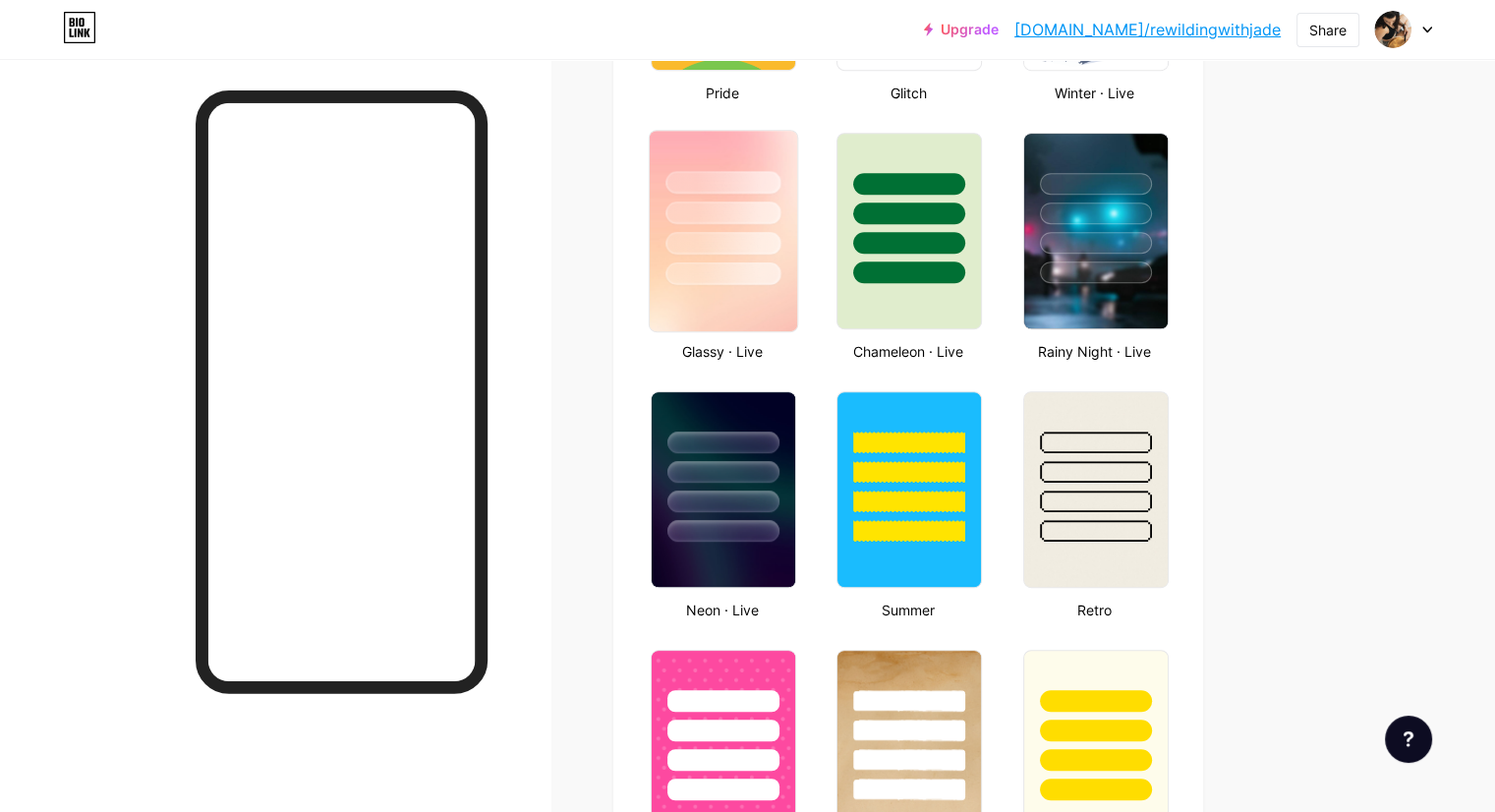
click at [797, 314] on img at bounding box center [722, 230] width 147 height 200
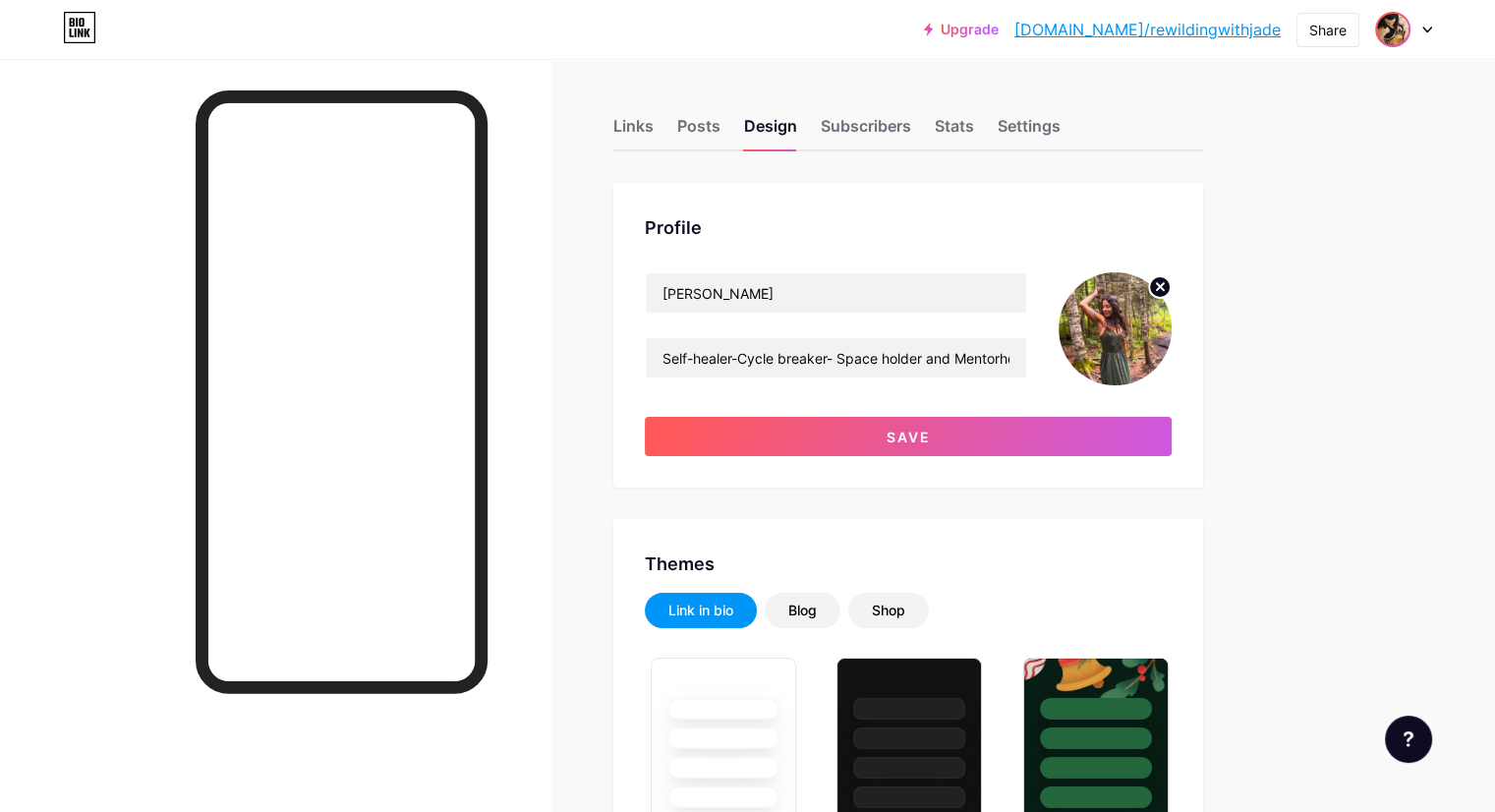
click at [1399, 29] on img at bounding box center [1392, 30] width 32 height 32
click at [1266, 131] on div "[DOMAIN_NAME]/rewildingwithjade" at bounding box center [1319, 136] width 151 height 16
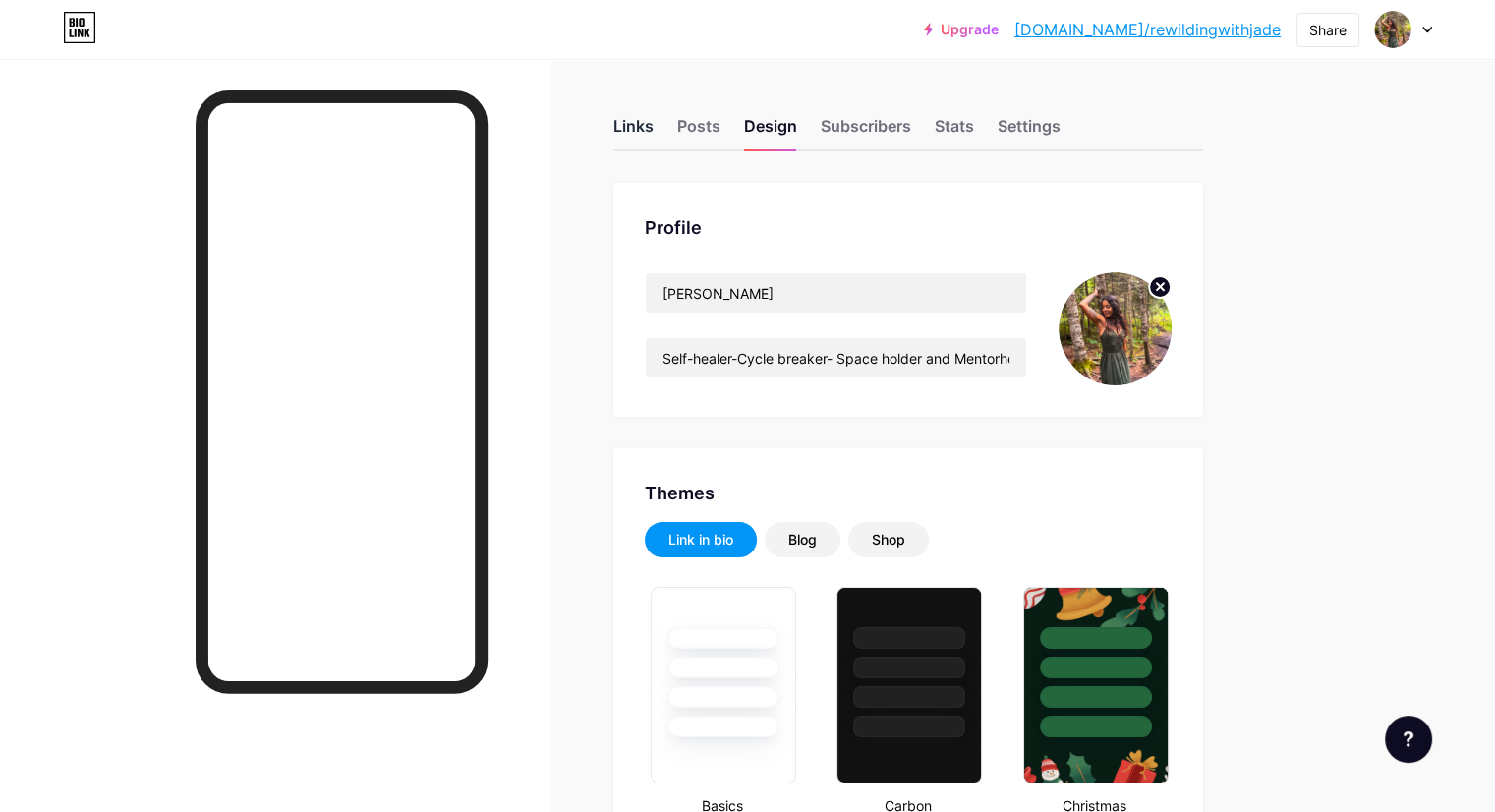
click at [653, 114] on div "Links" at bounding box center [634, 132] width 40 height 36
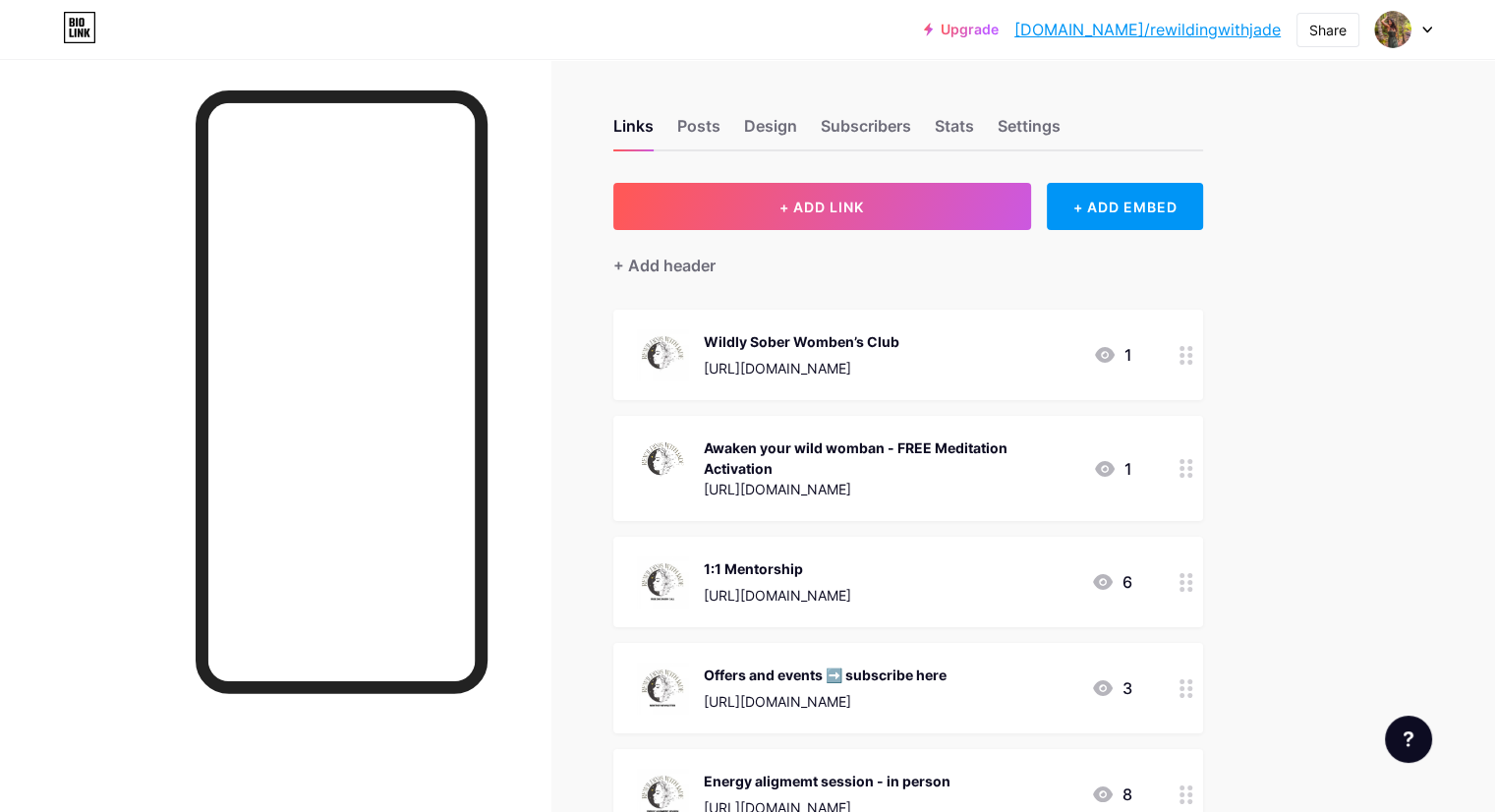
click at [1192, 353] on circle at bounding box center [1189, 355] width 5 height 5
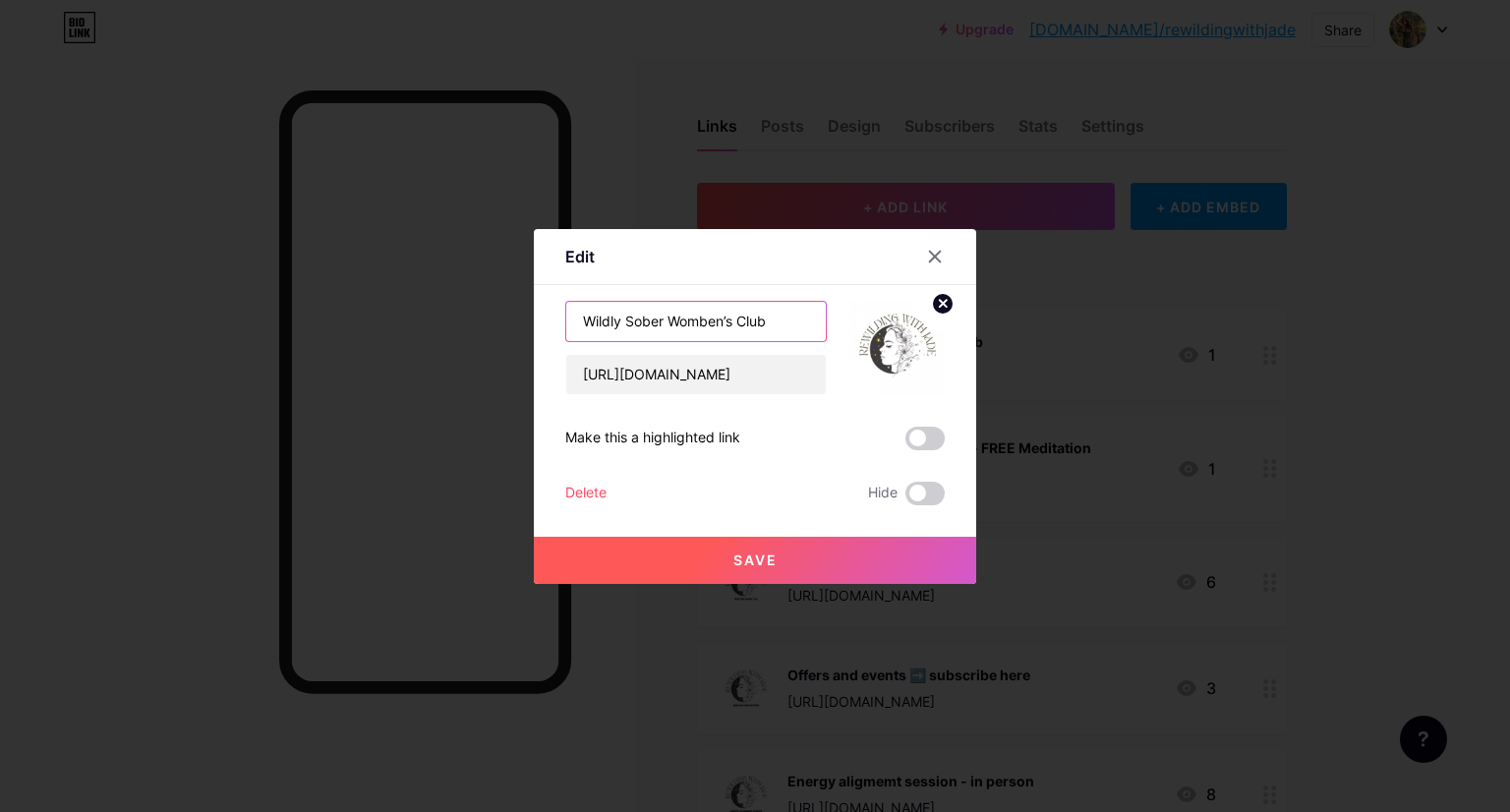
click at [804, 320] on input "Wildly Sober Womben’s Club" at bounding box center [696, 322] width 260 height 39
type input "Wildly Sober Womben’s Club- A self healing community"
click at [779, 558] on button "Save" at bounding box center [755, 560] width 442 height 47
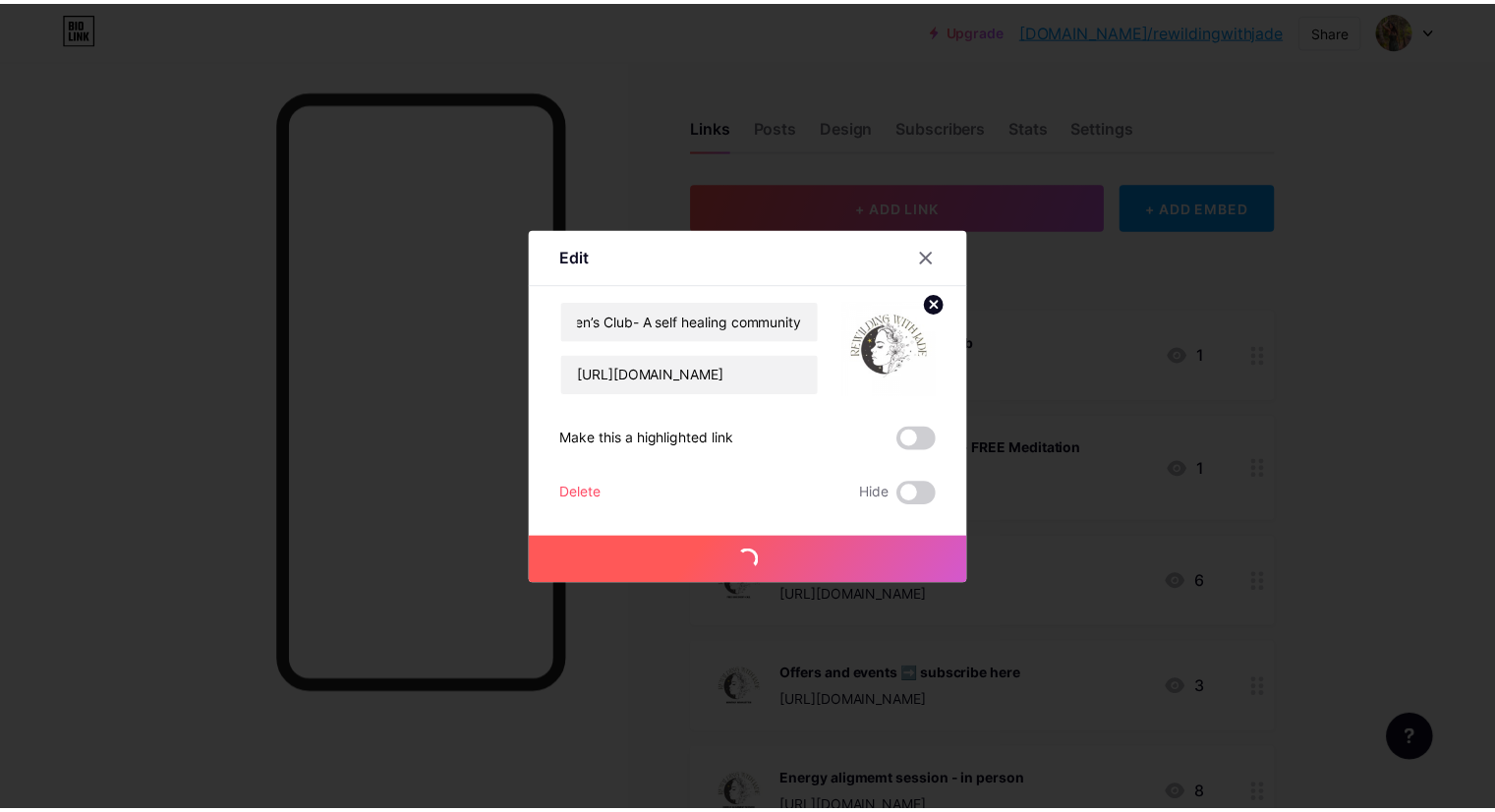
scroll to position [0, 0]
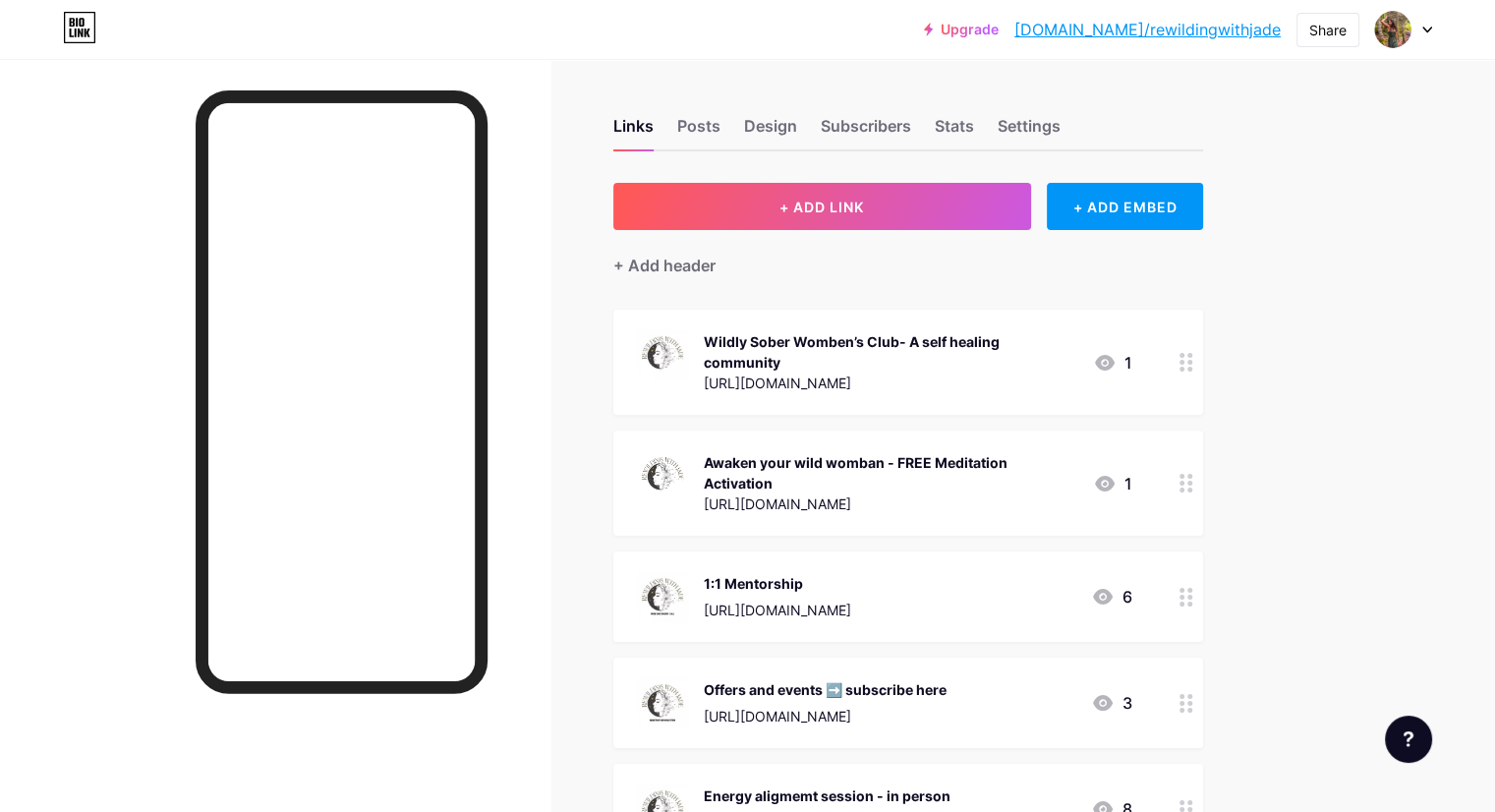
drag, startPoint x: 903, startPoint y: 560, endPoint x: 881, endPoint y: 348, distance: 213.1
click at [881, 348] on span "Wildly Sober Womben’s Club- A self healing community https://rewildingwithjade.…" at bounding box center [909, 634] width 590 height 650
click at [667, 457] on div "Links Posts Design Subscribers Stats Settings + ADD LINK + ADD EMBED + Add head…" at bounding box center [642, 624] width 1286 height 1130
click at [1193, 588] on icon at bounding box center [1186, 597] width 14 height 19
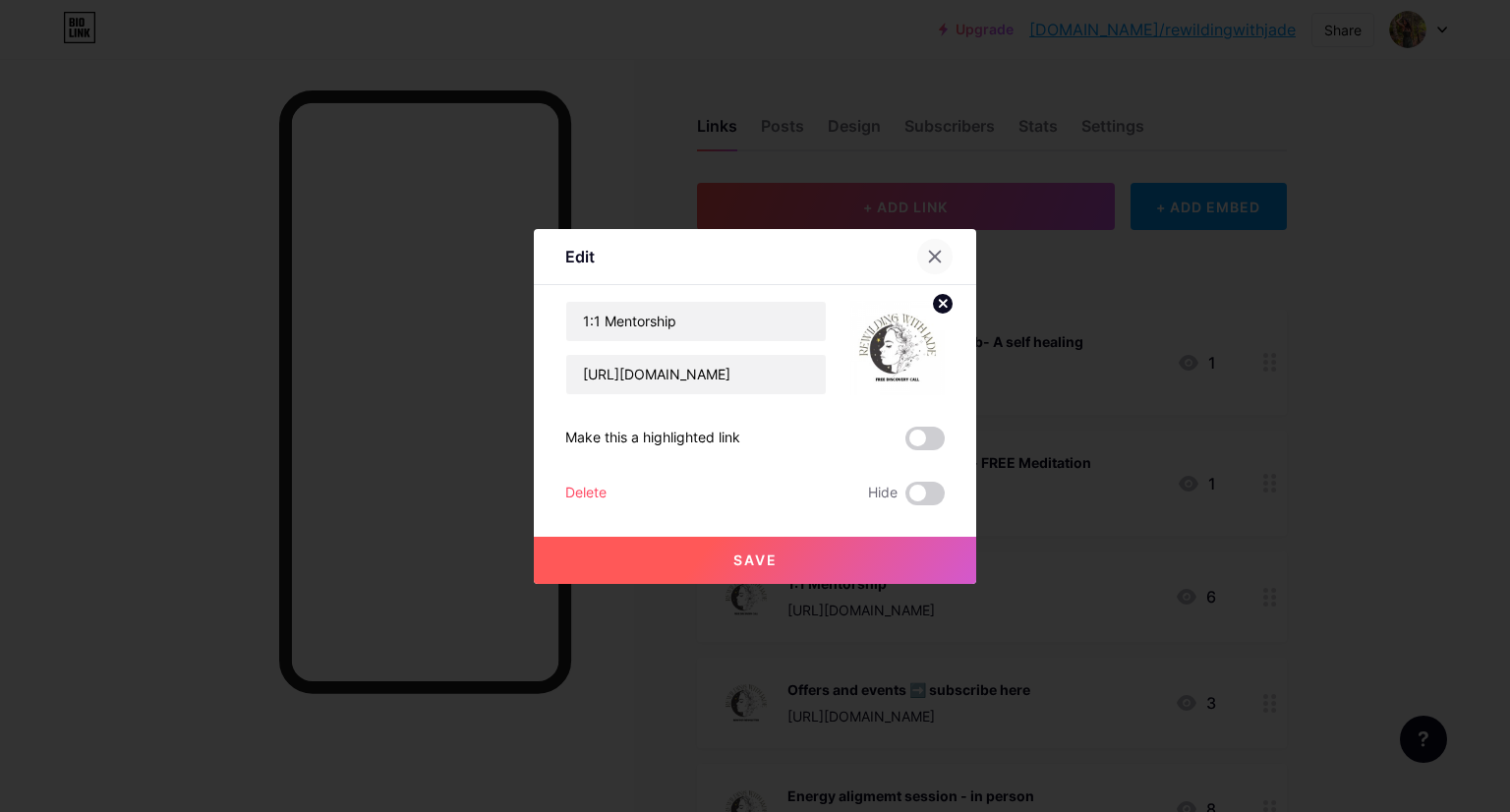
click at [938, 255] on icon at bounding box center [935, 257] width 16 height 16
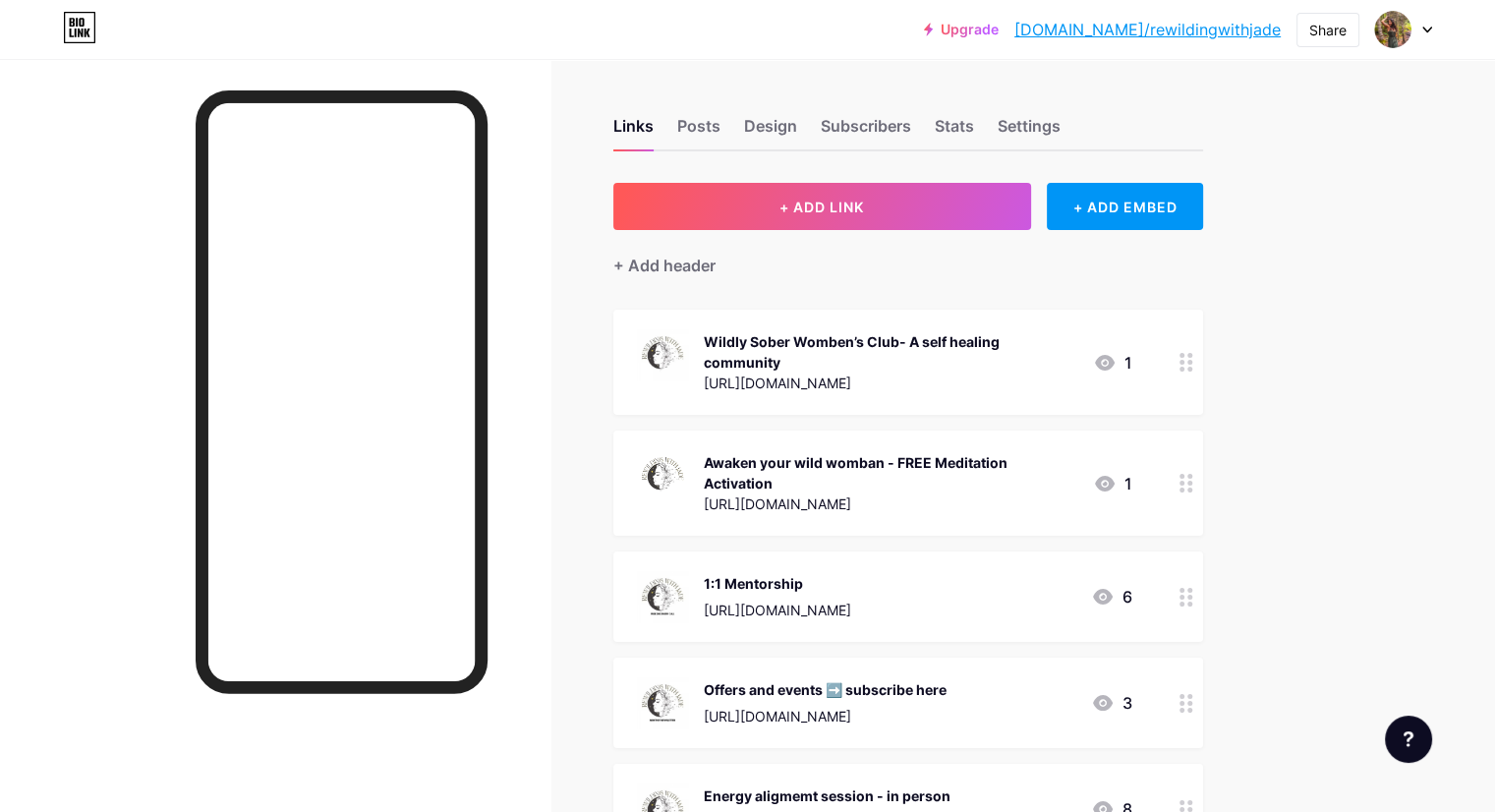
drag, startPoint x: 752, startPoint y: 564, endPoint x: 711, endPoint y: 312, distance: 255.3
click at [711, 312] on span "Wildly Sober Womben’s Club- A self healing community https://rewildingwithjade.…" at bounding box center [909, 634] width 590 height 650
click at [720, 123] on div "Posts" at bounding box center [699, 132] width 43 height 36
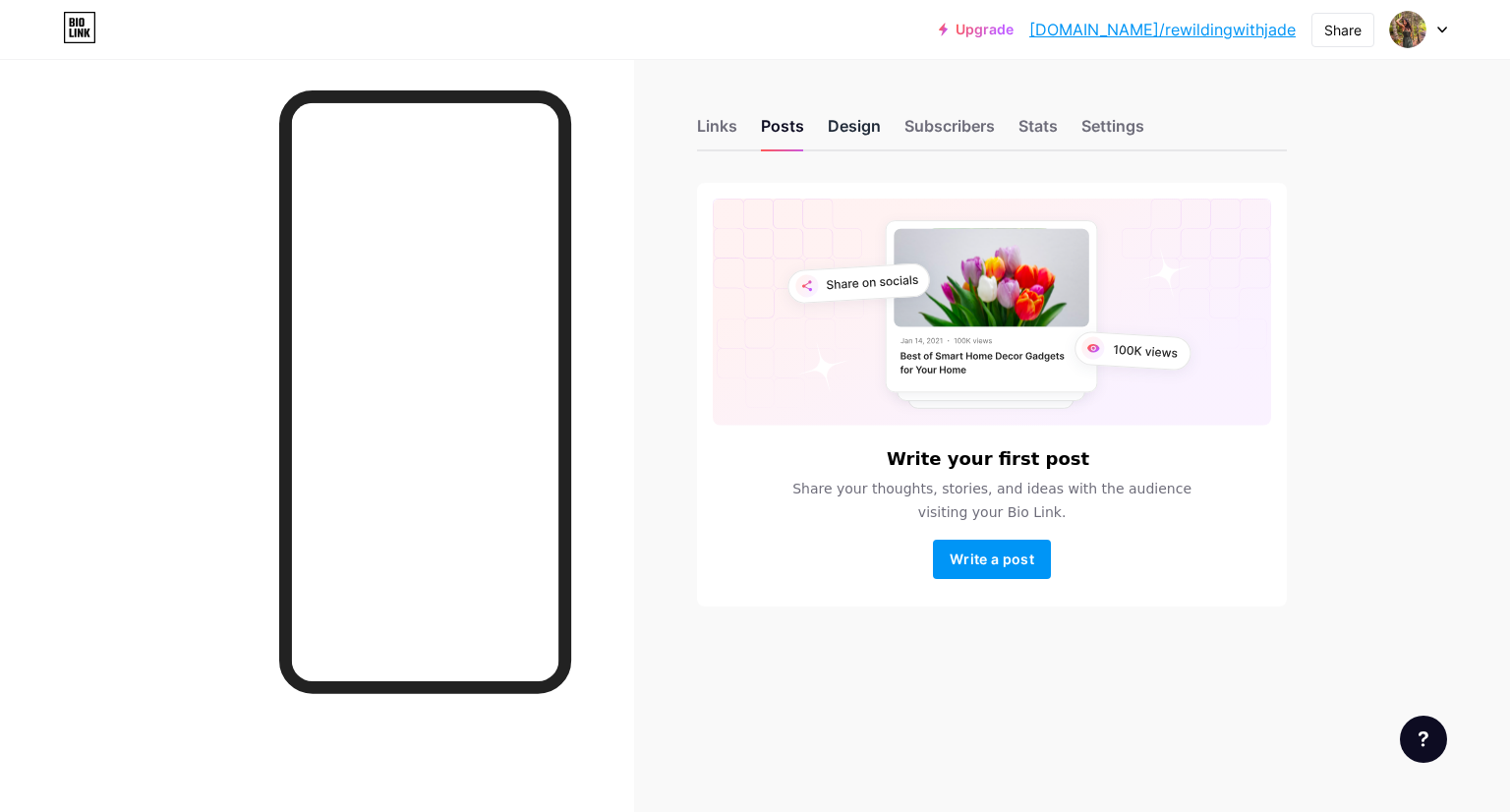
click at [841, 127] on div "Design" at bounding box center [855, 132] width 53 height 36
